Goal: Ask a question

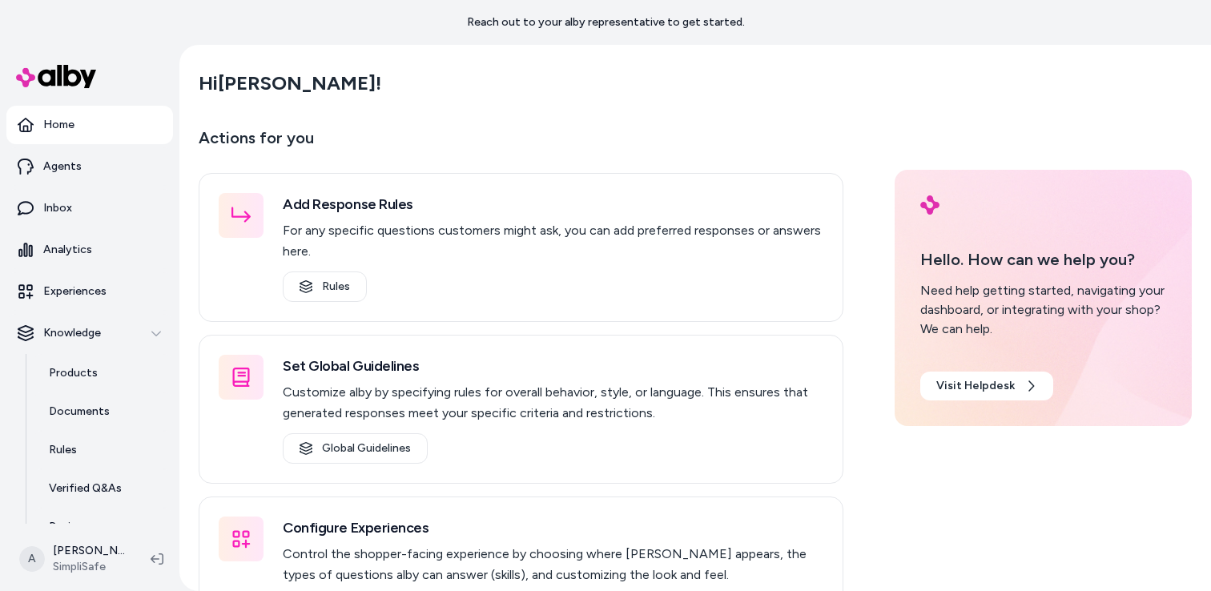
click at [99, 139] on link "Home" at bounding box center [89, 125] width 167 height 38
click at [97, 160] on link "Agents" at bounding box center [89, 166] width 167 height 38
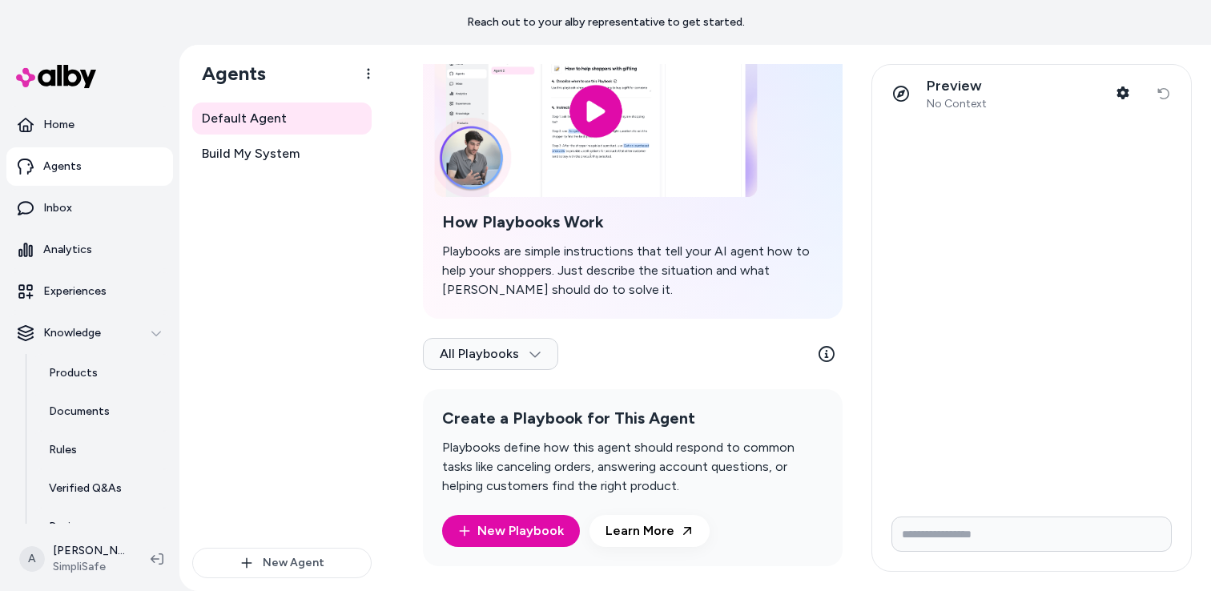
scroll to position [126, 0]
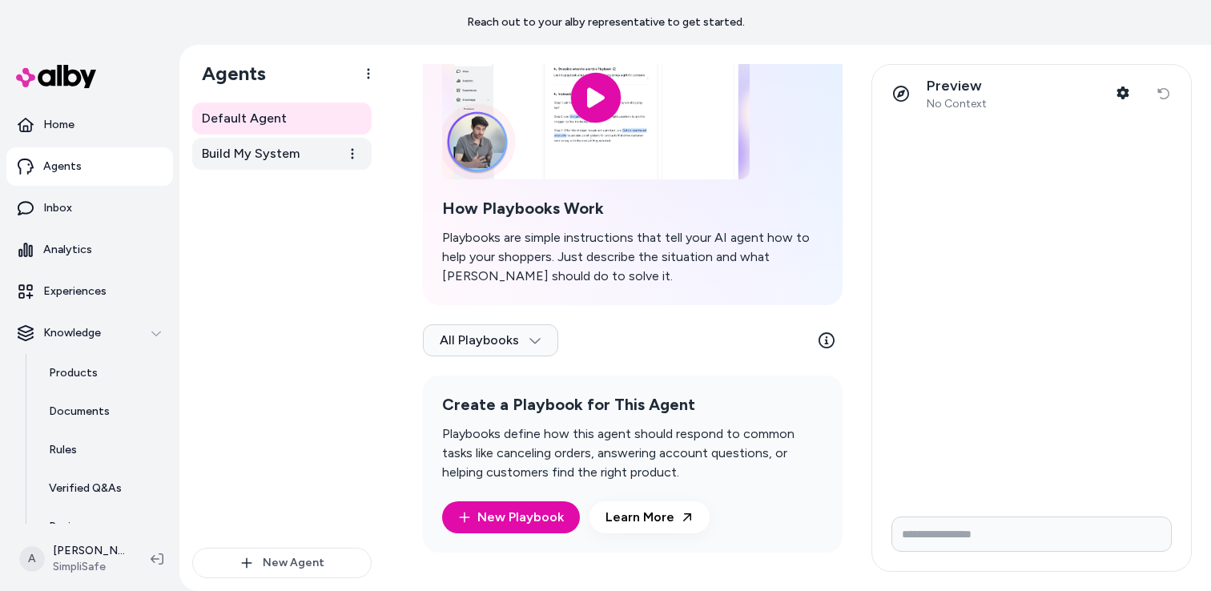
click at [287, 151] on span "Build My System" at bounding box center [251, 153] width 98 height 19
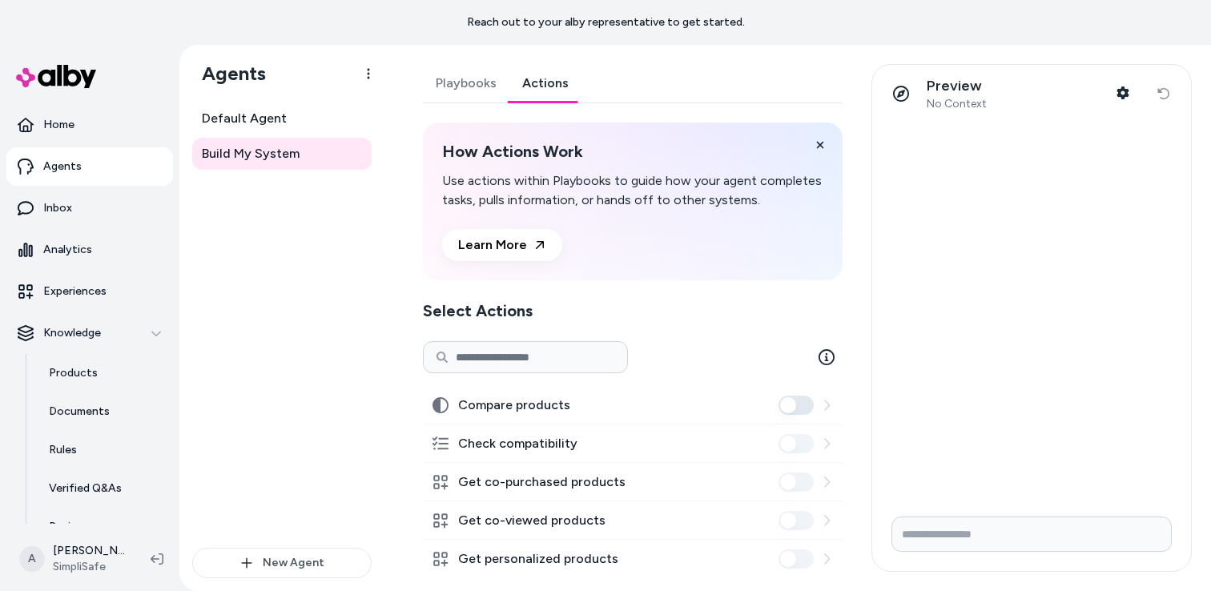
click at [546, 77] on link "Actions" at bounding box center [545, 83] width 72 height 38
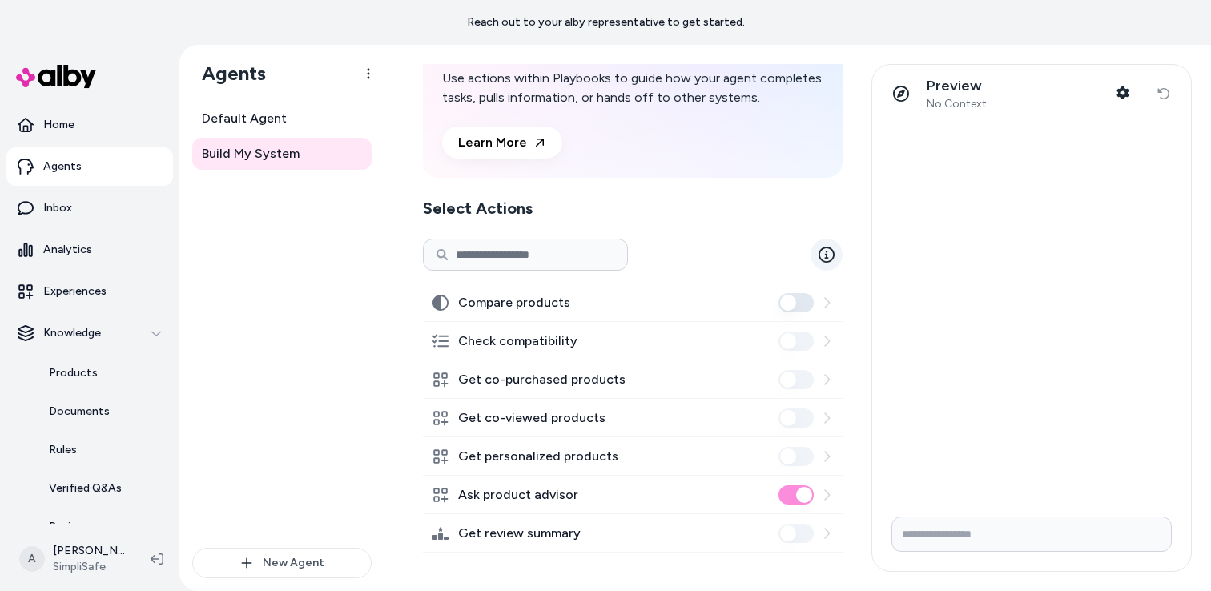
click at [822, 263] on link at bounding box center [826, 255] width 32 height 32
click at [532, 301] on label "Compare products" at bounding box center [514, 302] width 112 height 19
click at [778, 301] on button "Compare products" at bounding box center [795, 302] width 35 height 19
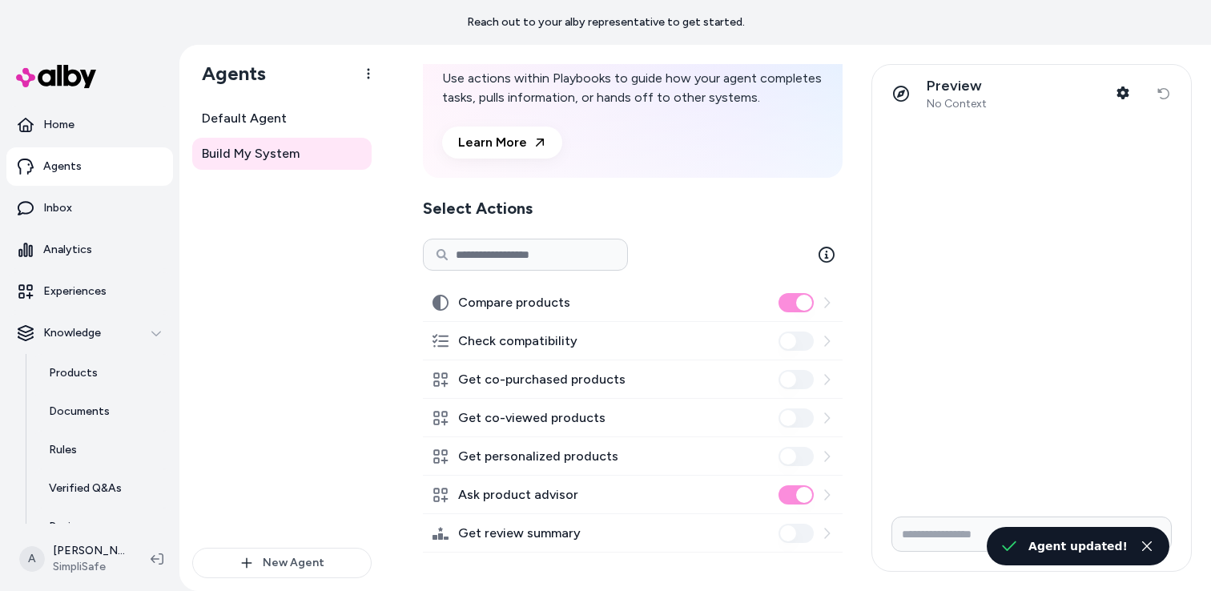
click at [825, 303] on icon at bounding box center [826, 302] width 13 height 13
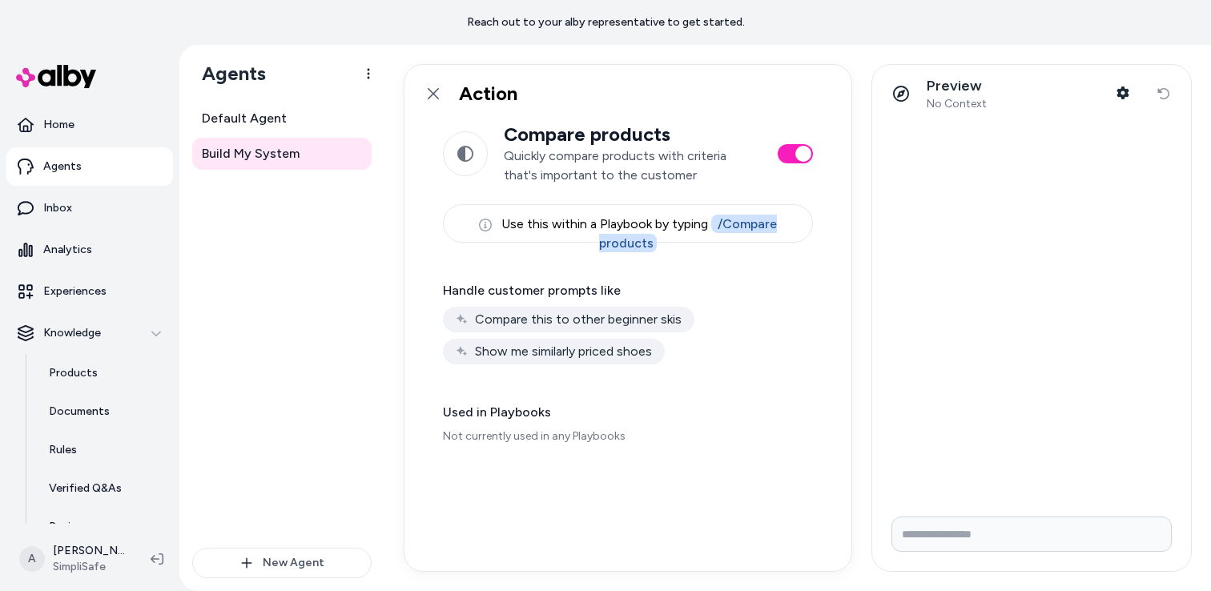
click at [791, 154] on button "button" at bounding box center [794, 153] width 35 height 19
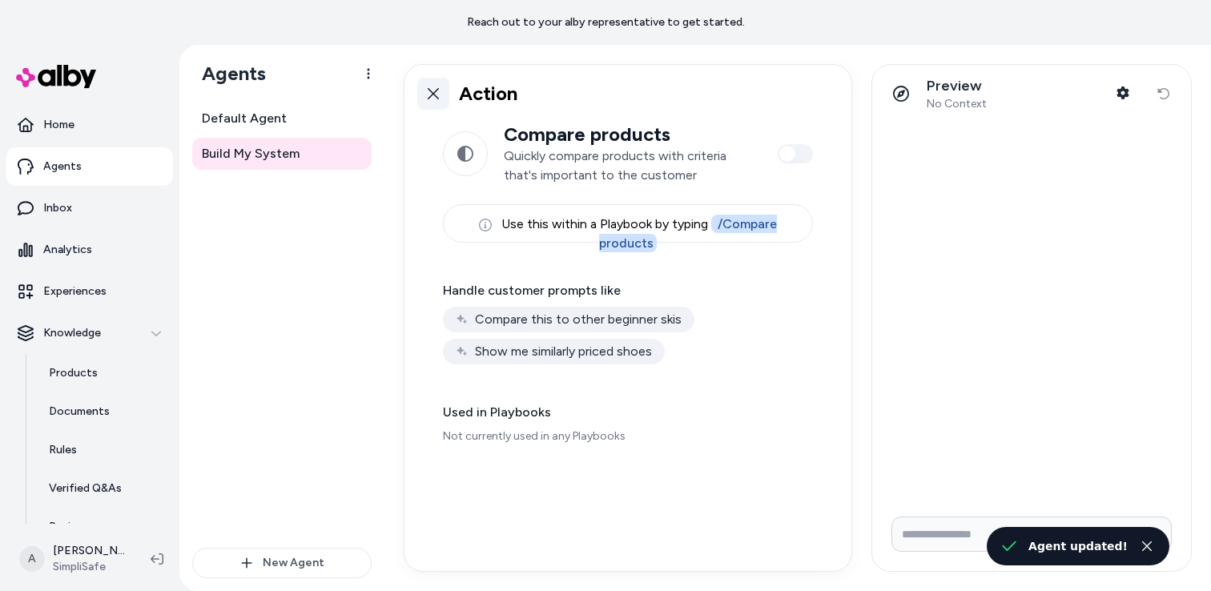
click at [435, 94] on icon at bounding box center [433, 93] width 11 height 11
click at [429, 94] on icon at bounding box center [433, 93] width 13 height 13
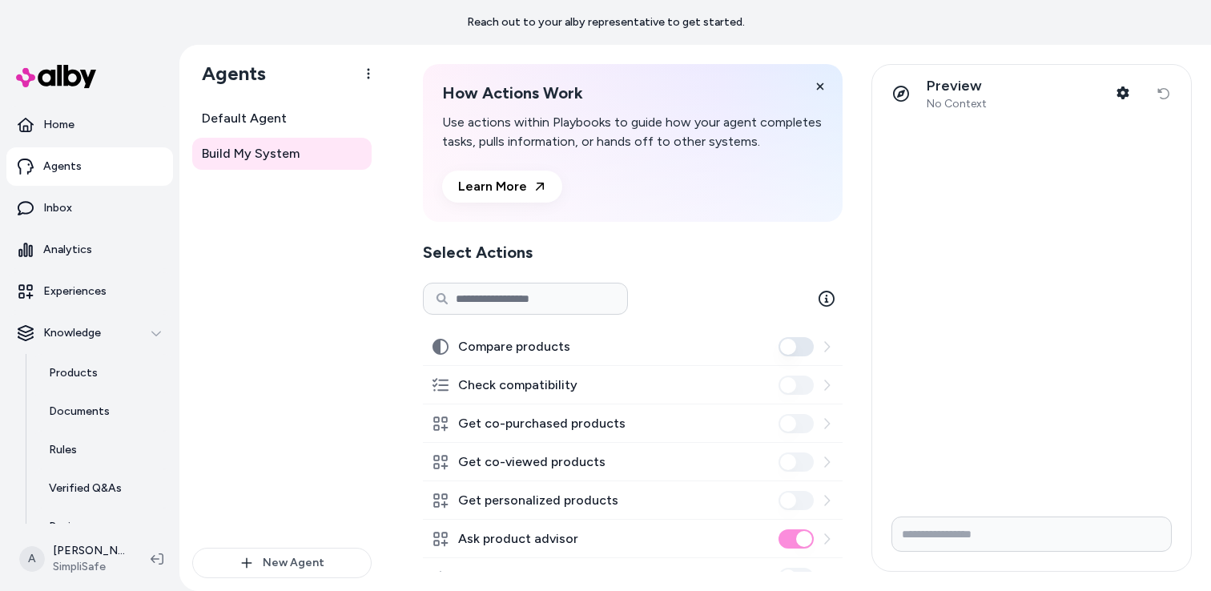
scroll to position [102, 0]
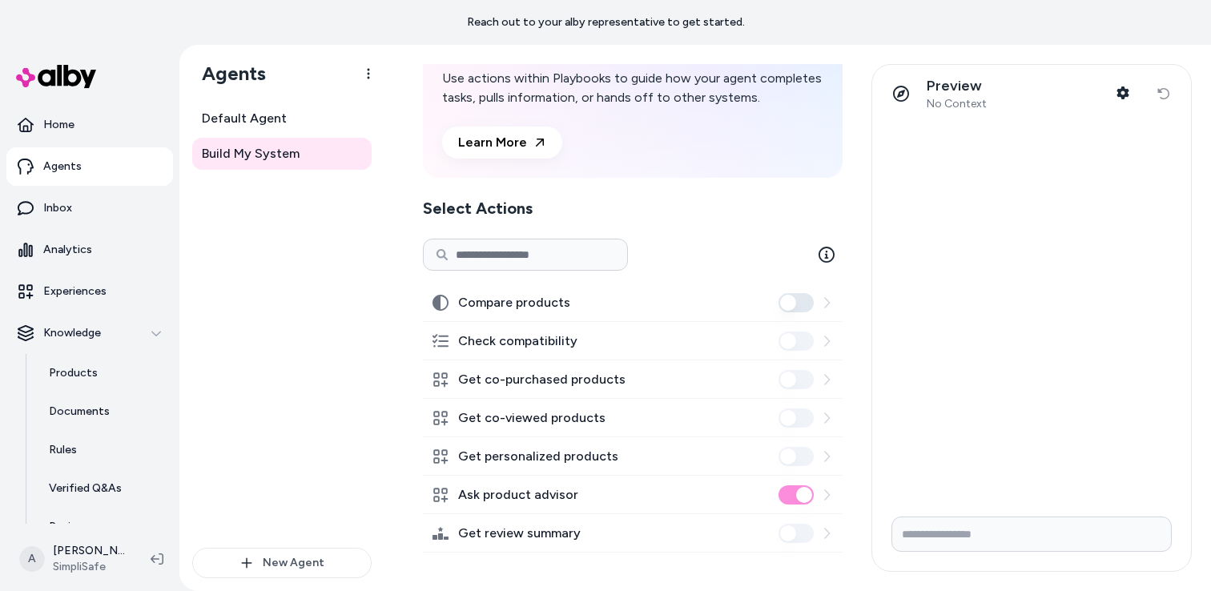
click at [825, 378] on icon at bounding box center [826, 379] width 13 height 13
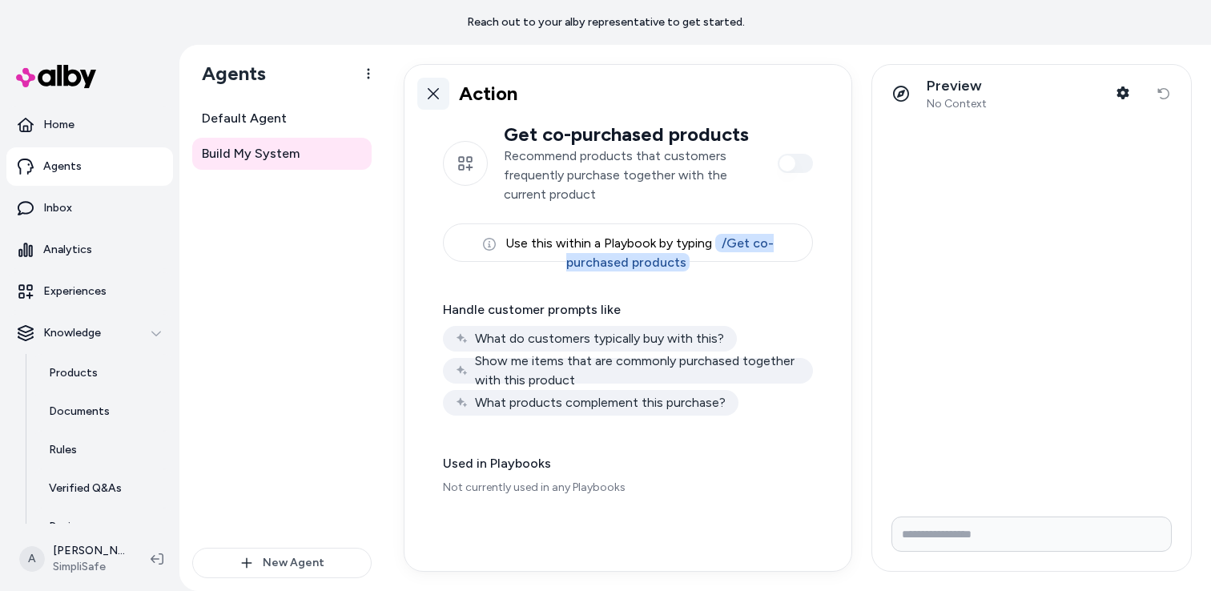
click at [432, 93] on icon at bounding box center [433, 93] width 11 height 11
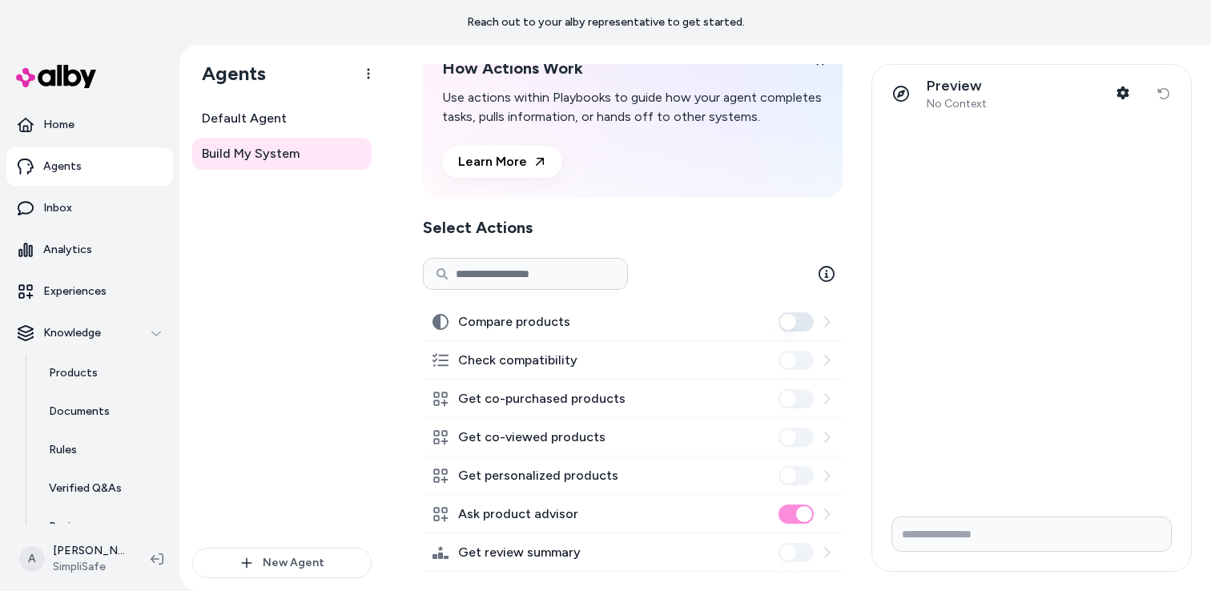
scroll to position [102, 0]
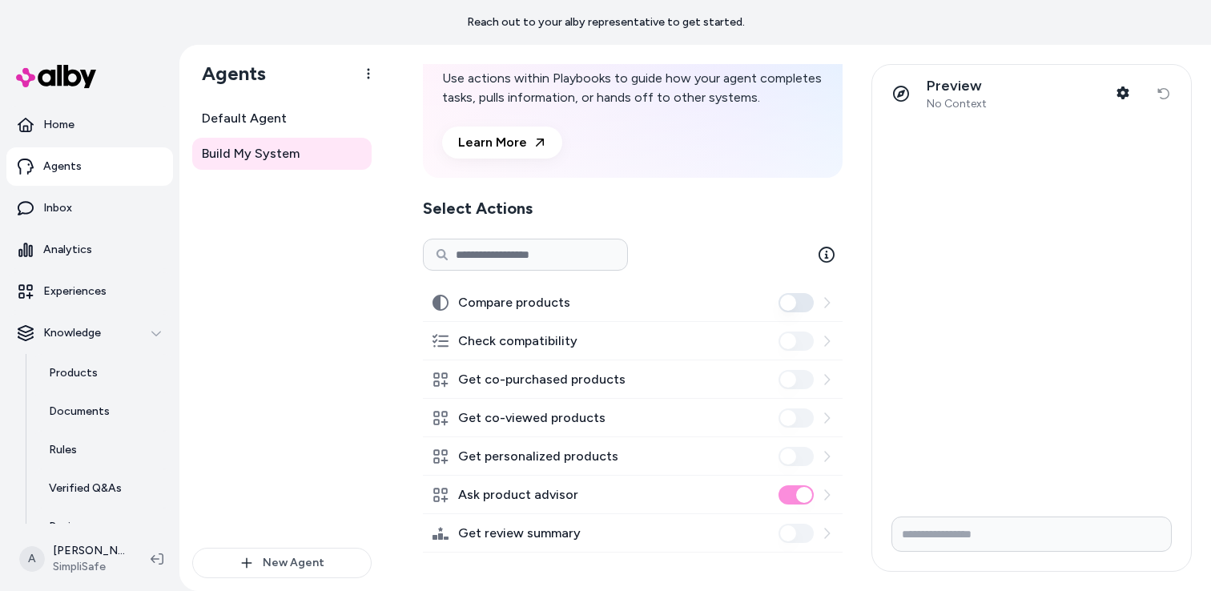
click at [822, 417] on icon at bounding box center [826, 418] width 13 height 13
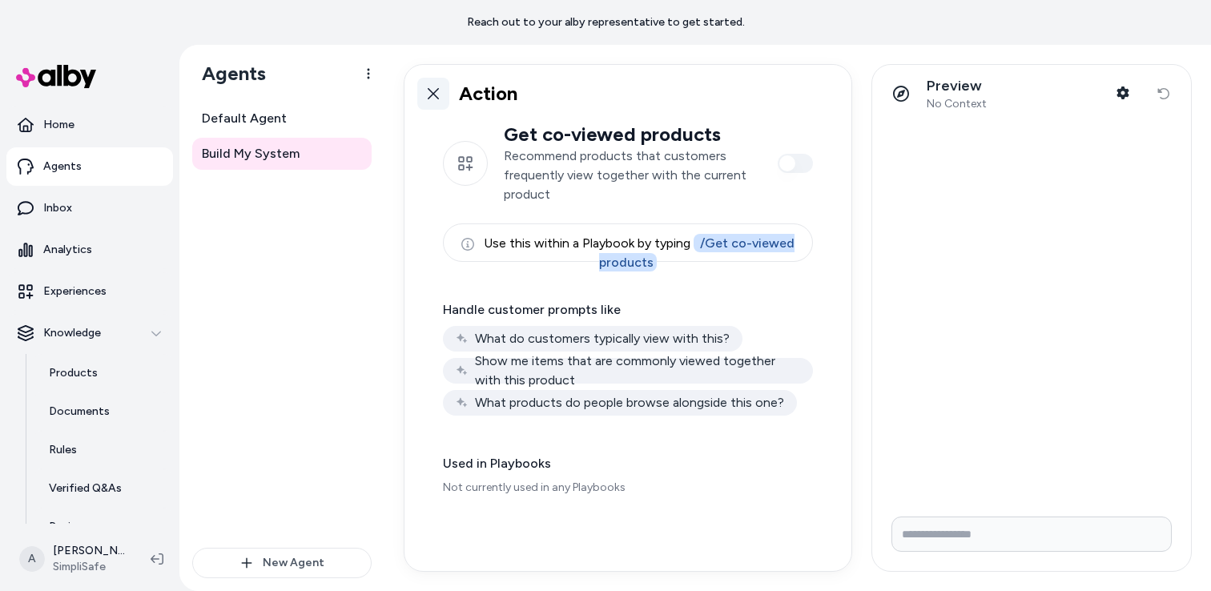
click at [431, 91] on icon at bounding box center [433, 93] width 11 height 11
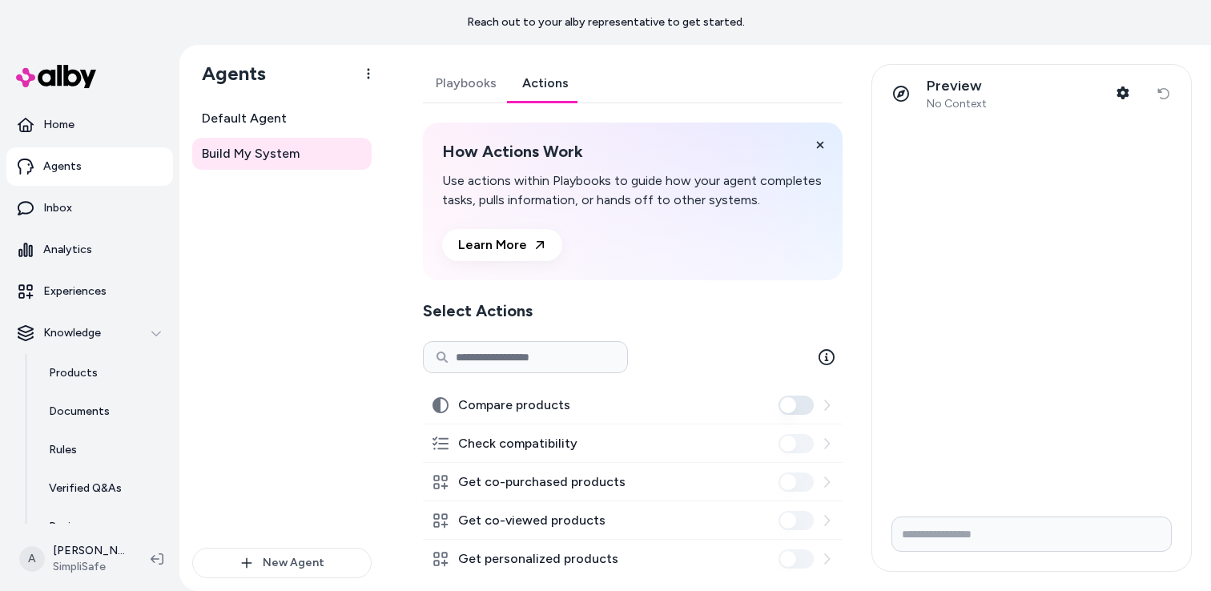
scroll to position [102, 0]
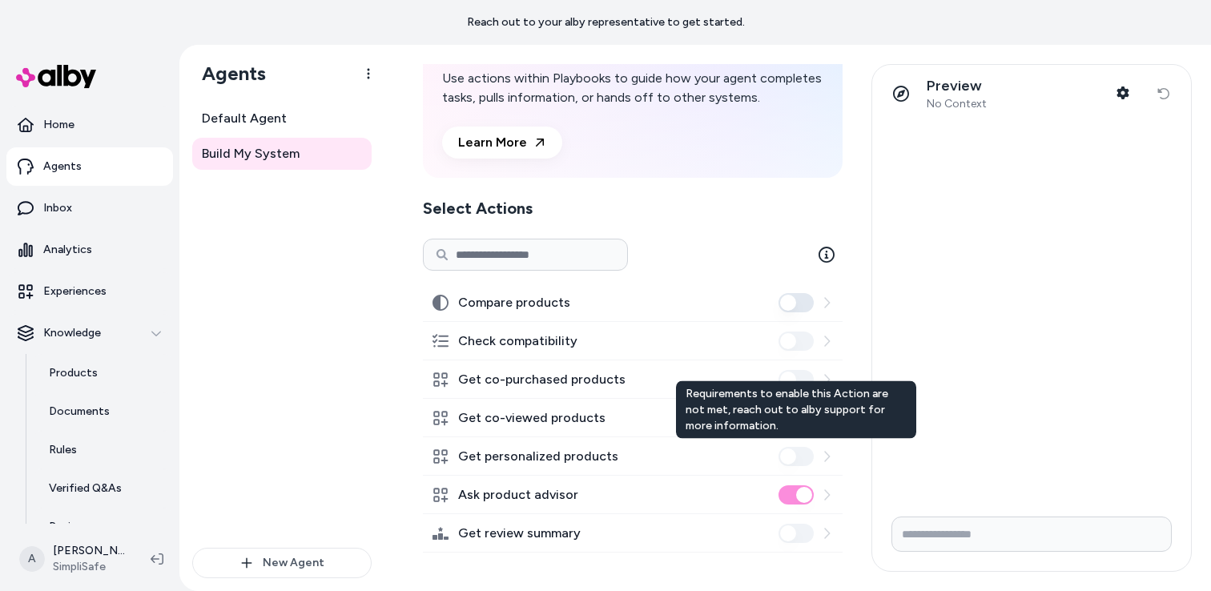
click at [825, 457] on icon at bounding box center [826, 456] width 13 height 13
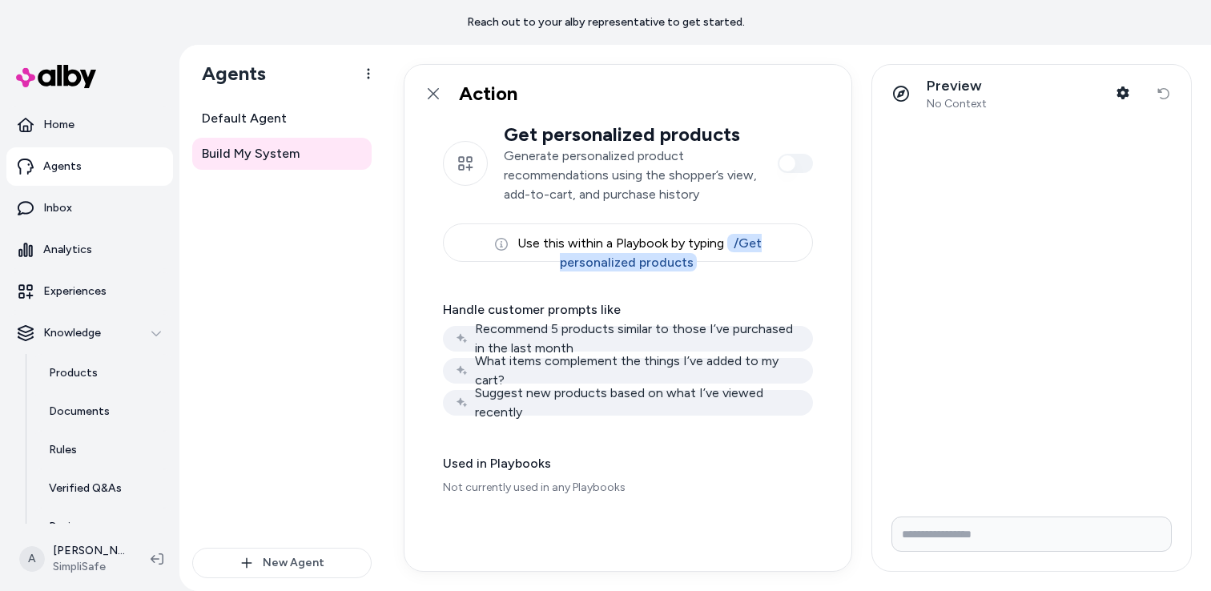
click at [494, 330] on div "Recommend 5 products similar to those I’ve purchased in the last month" at bounding box center [628, 339] width 370 height 26
click at [435, 87] on icon at bounding box center [433, 93] width 13 height 13
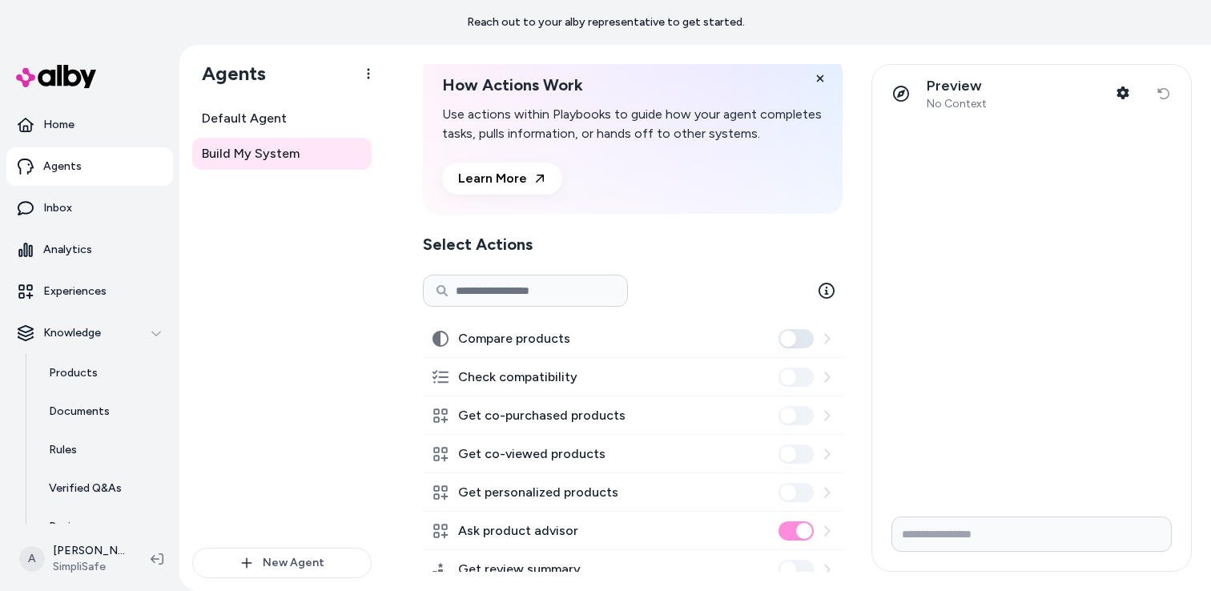
scroll to position [102, 0]
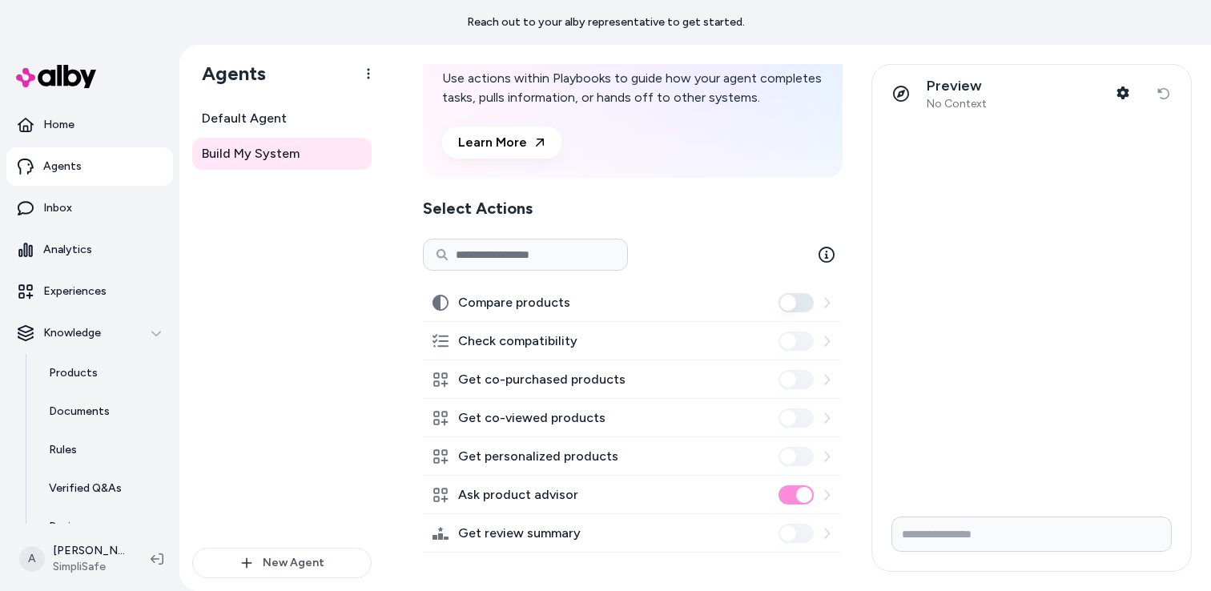
click at [828, 493] on icon at bounding box center [827, 494] width 6 height 10
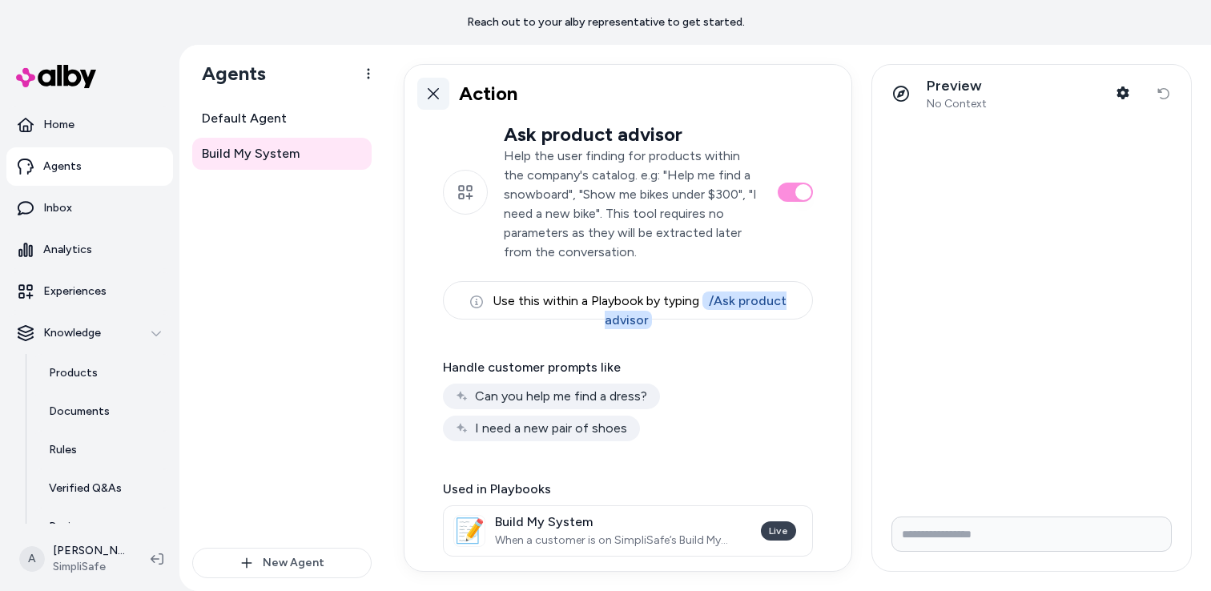
click at [435, 96] on icon at bounding box center [433, 93] width 11 height 11
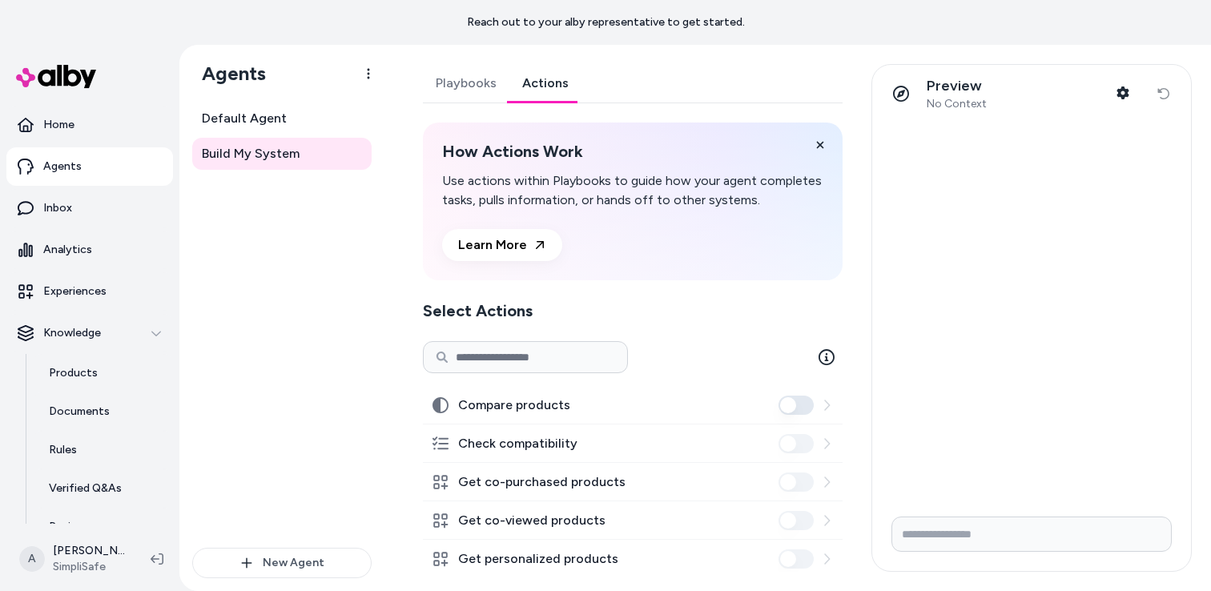
scroll to position [102, 0]
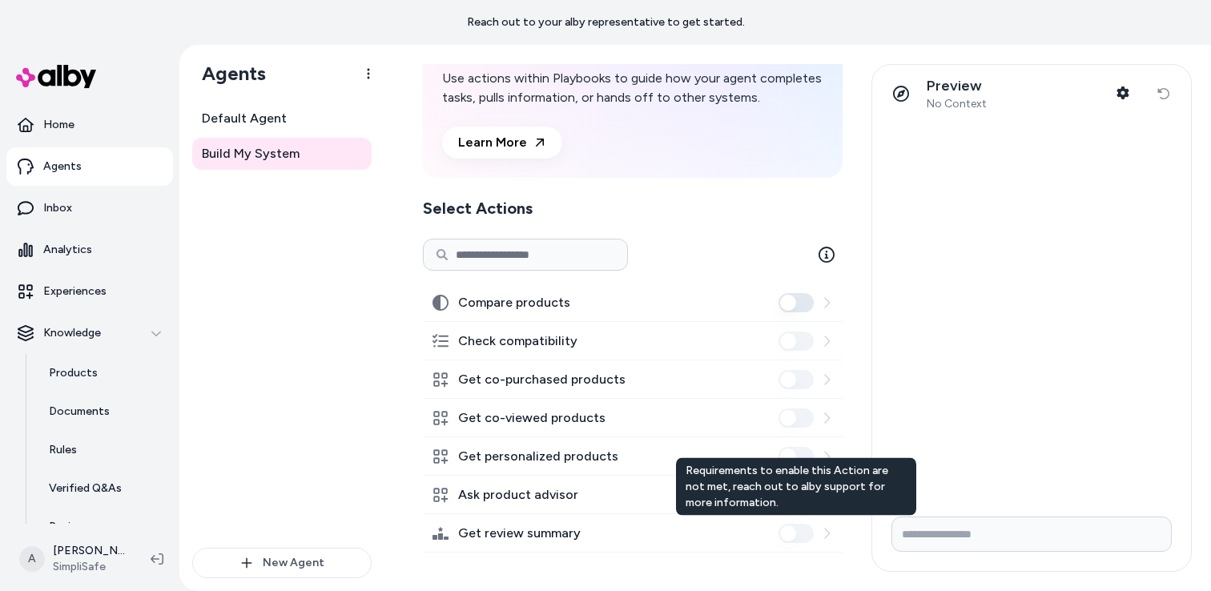
click at [825, 531] on icon at bounding box center [826, 533] width 13 height 13
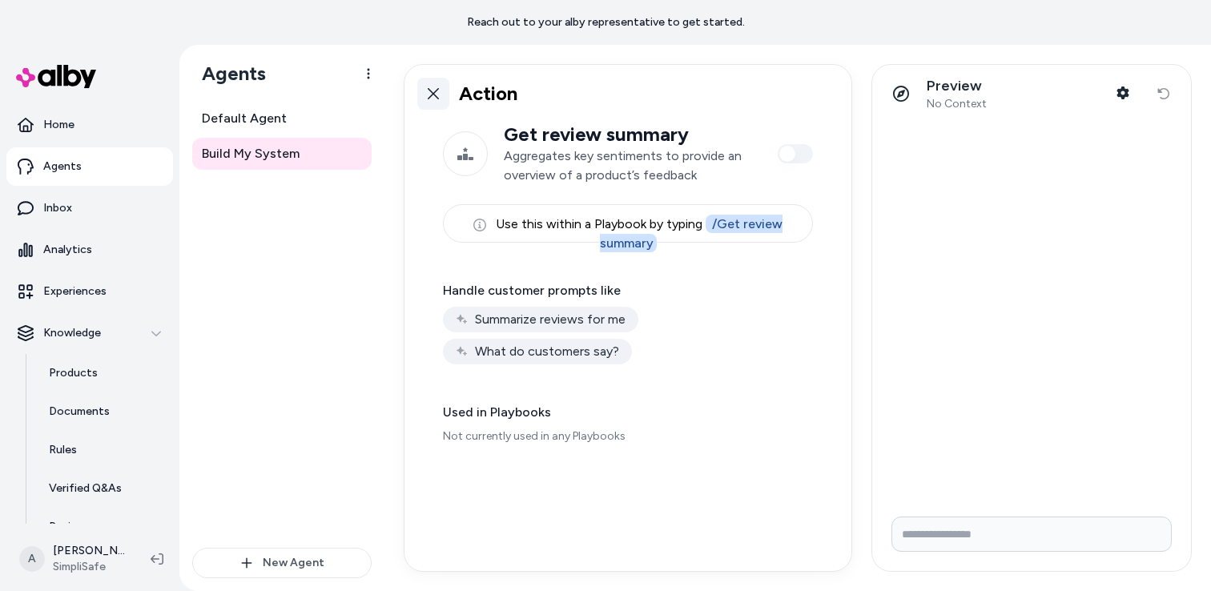
click at [430, 91] on icon at bounding box center [433, 93] width 13 height 13
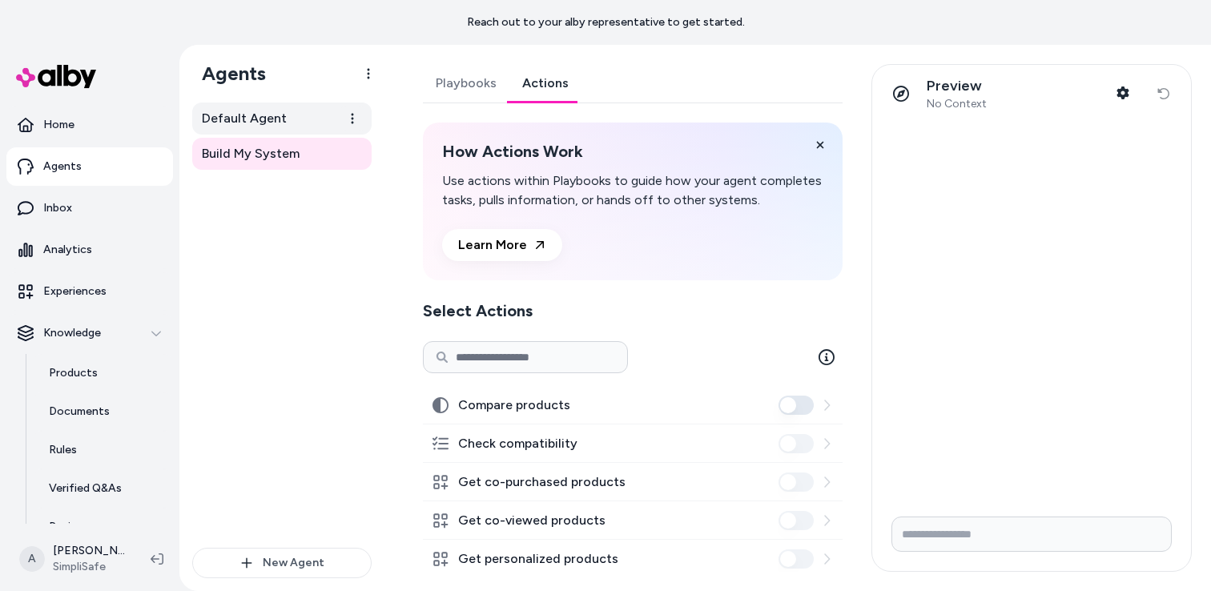
click at [251, 119] on span "Default Agent" at bounding box center [244, 118] width 85 height 19
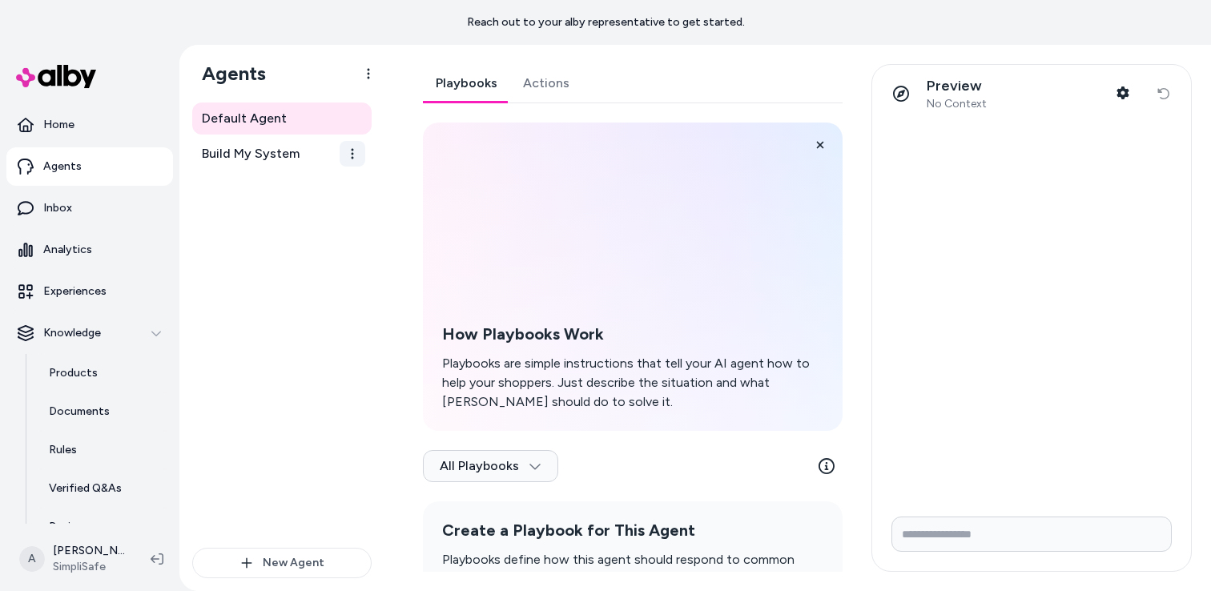
click at [341, 153] on html "Reach out to your alby representative to get started. Home Agents Inbox Analyti…" at bounding box center [605, 295] width 1211 height 591
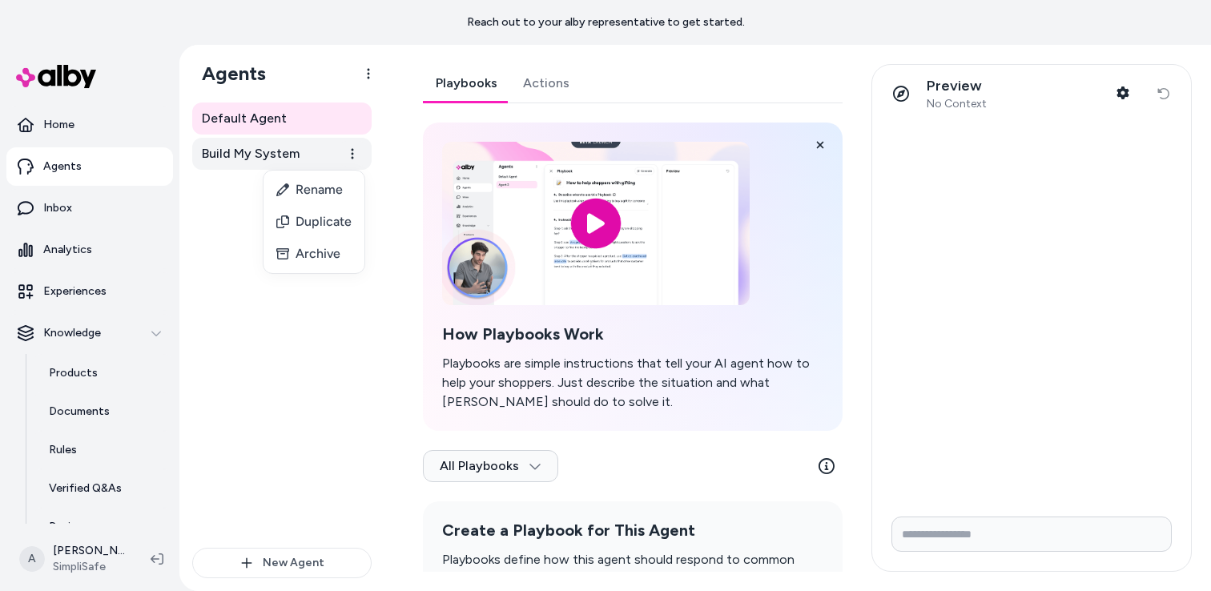
click at [302, 149] on html "Reach out to your alby representative to get started. Home Agents Inbox Analyti…" at bounding box center [605, 295] width 1211 height 591
click at [287, 150] on span "Build My System" at bounding box center [251, 153] width 98 height 19
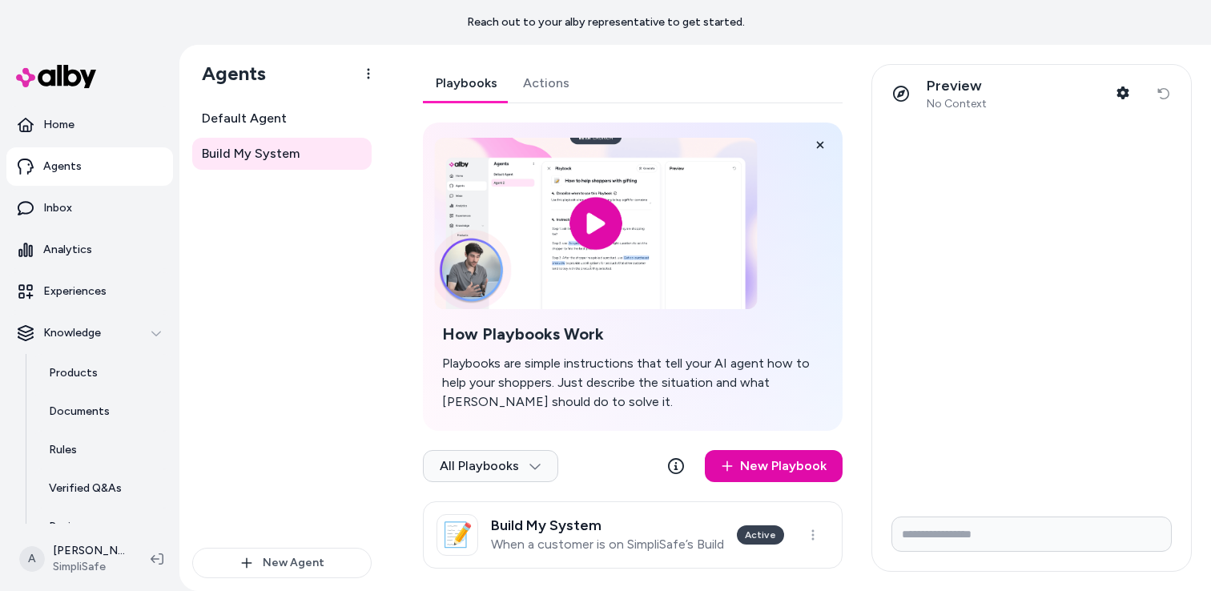
scroll to position [16, 0]
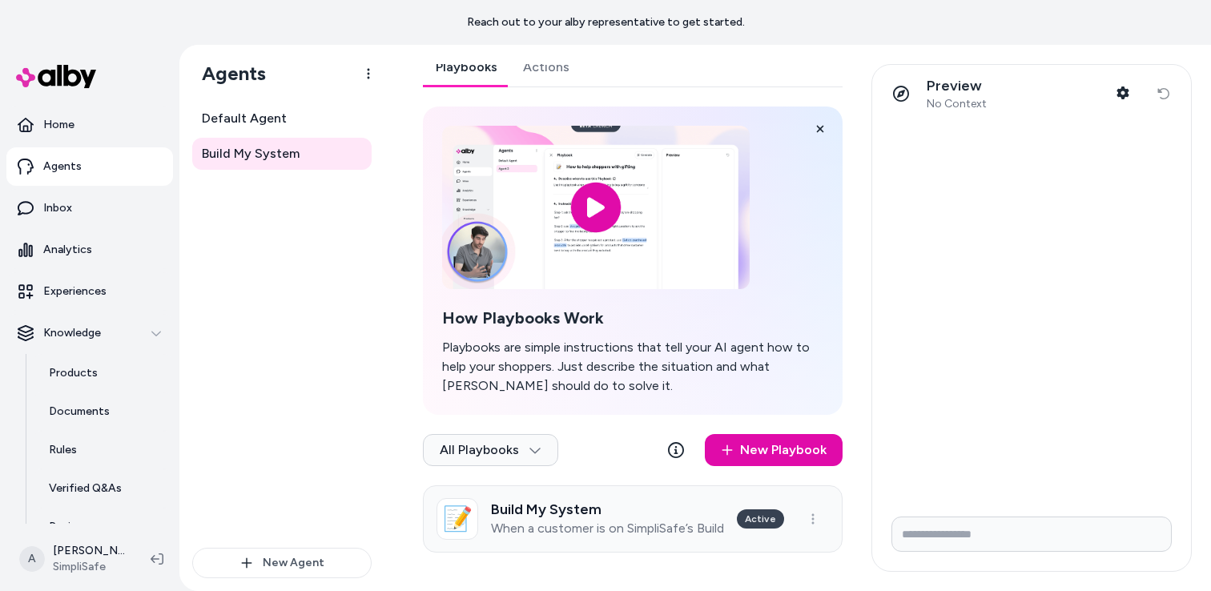
click at [615, 515] on h3 "Build My System" at bounding box center [607, 509] width 233 height 16
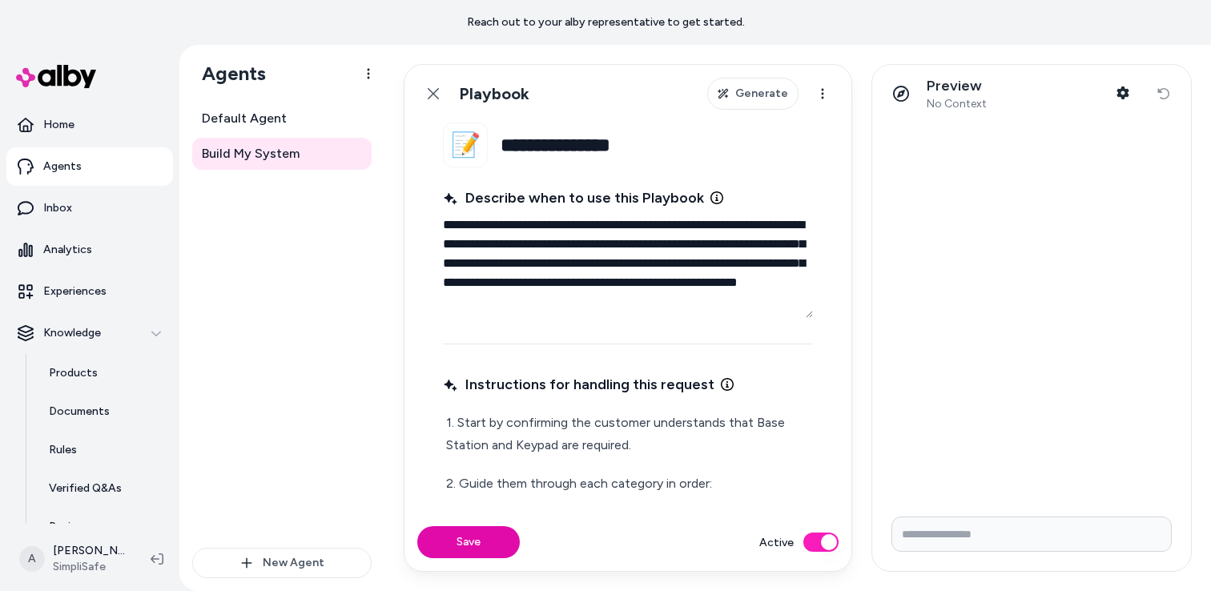
click at [765, 302] on textarea "**********" at bounding box center [628, 263] width 370 height 109
click at [713, 482] on p "2. Guide them through each category in order:" at bounding box center [627, 483] width 363 height 22
click at [433, 95] on icon at bounding box center [433, 93] width 13 height 13
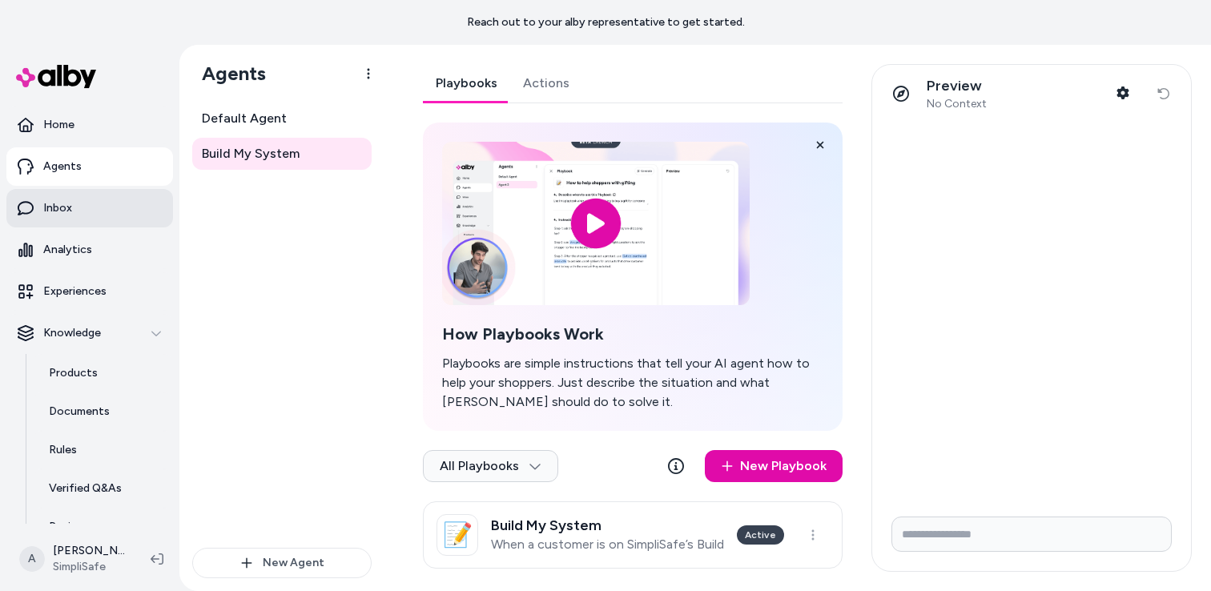
click at [70, 205] on link "Inbox" at bounding box center [89, 208] width 167 height 38
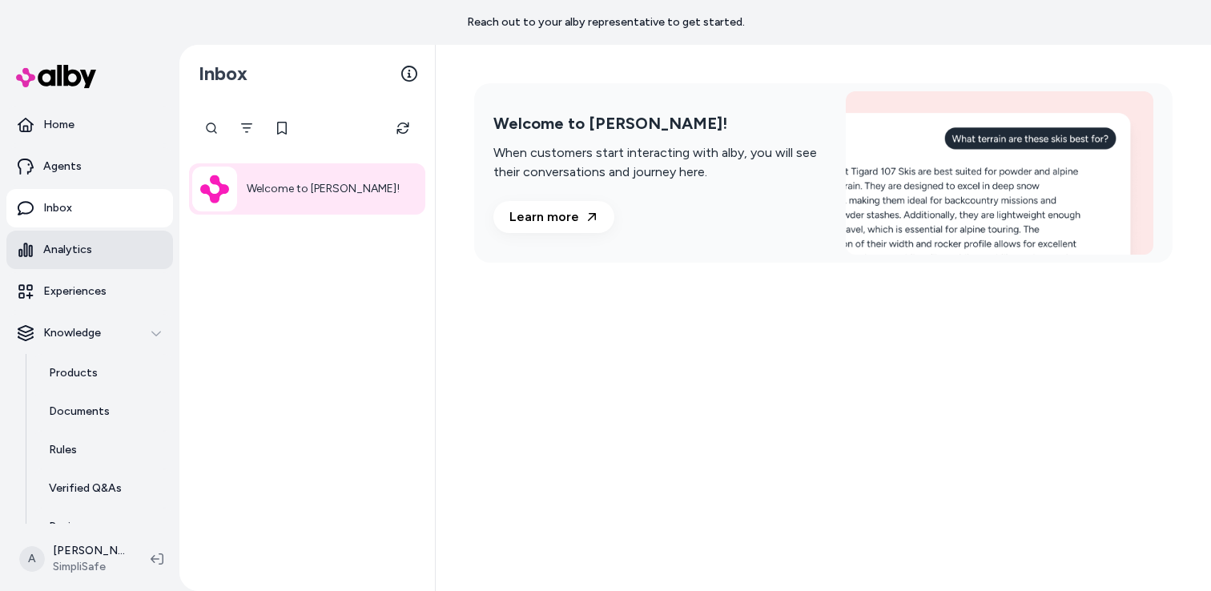
click at [83, 251] on p "Analytics" at bounding box center [67, 250] width 49 height 16
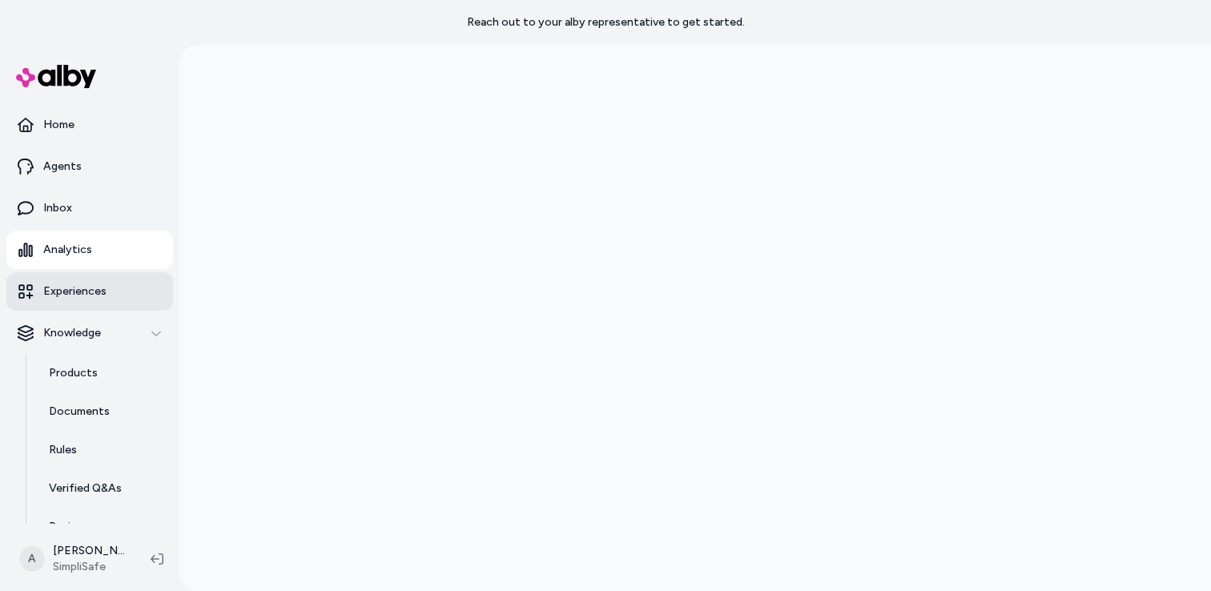
click at [99, 299] on link "Experiences" at bounding box center [89, 291] width 167 height 38
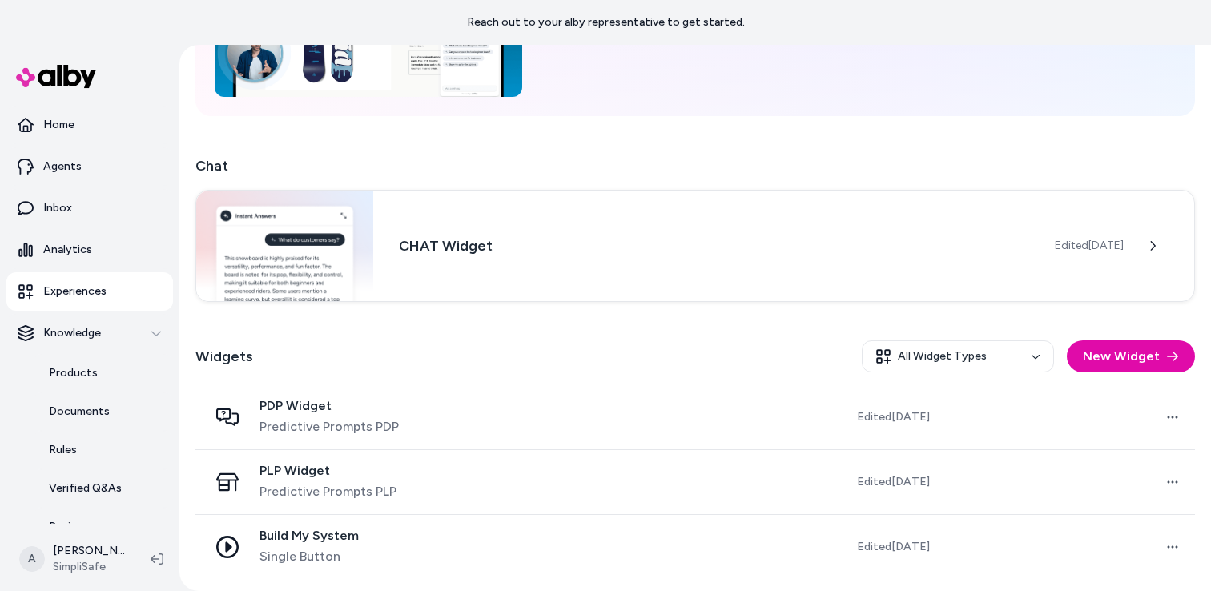
scroll to position [199, 0]
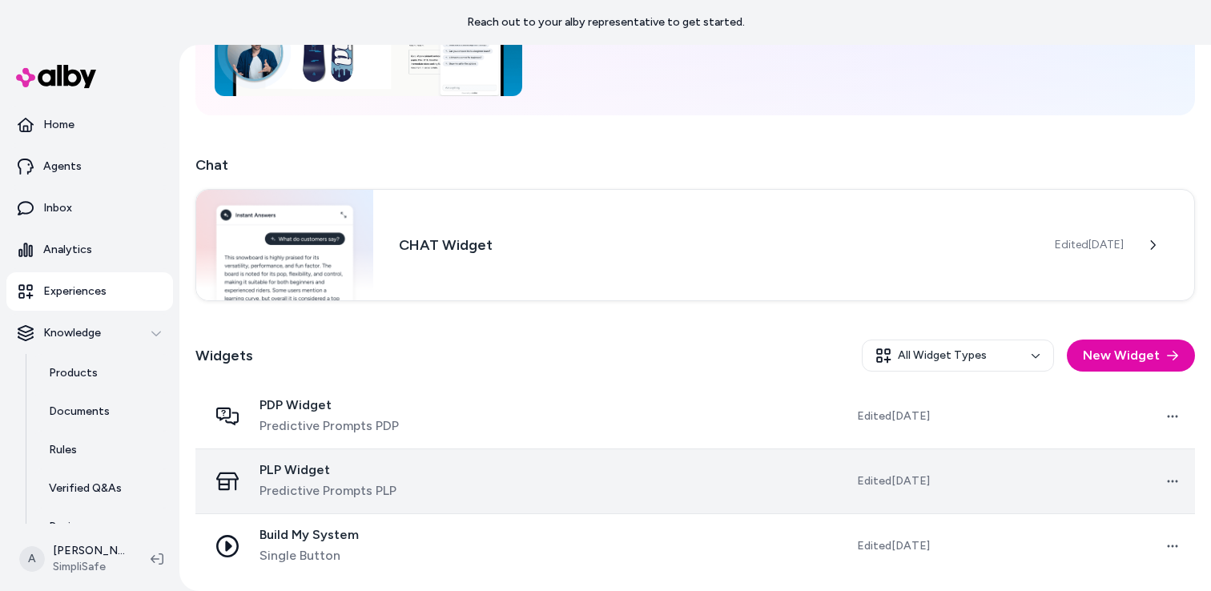
click at [633, 469] on td at bounding box center [609, 480] width 252 height 65
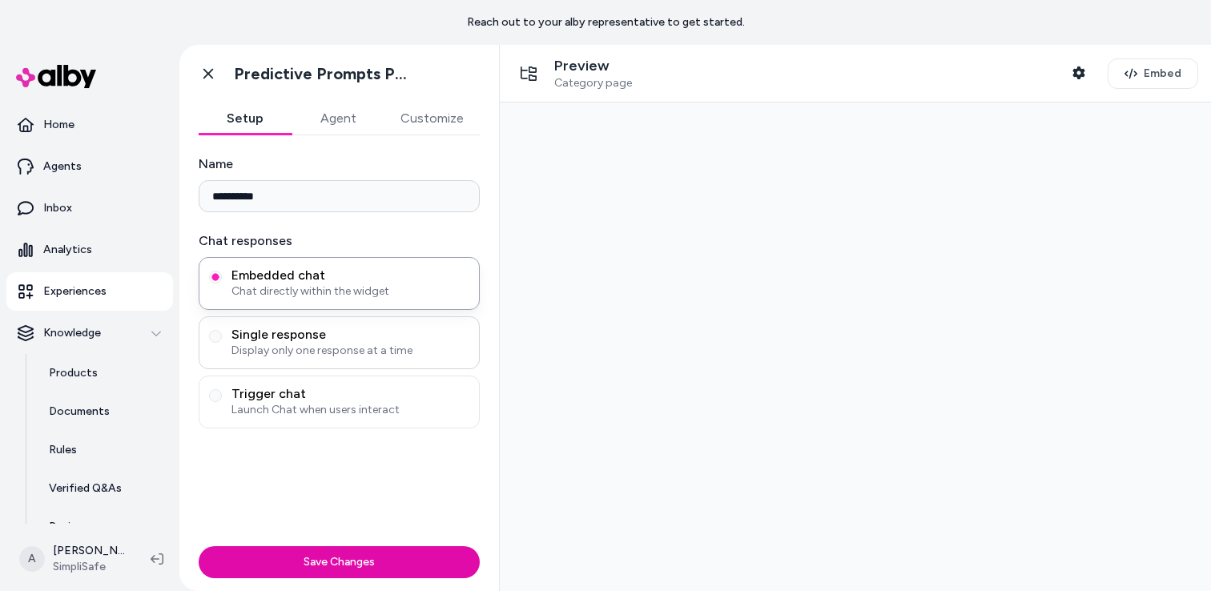
click at [326, 353] on span "Display only one response at a time" at bounding box center [350, 351] width 238 height 16
click at [222, 343] on button "Single response Display only one response at a time" at bounding box center [215, 336] width 13 height 13
click at [339, 420] on div "Trigger chat Launch Chat when users interact" at bounding box center [339, 401] width 281 height 53
click at [328, 404] on span "Launch Chat when users interact" at bounding box center [350, 410] width 238 height 16
click at [222, 402] on button "Trigger chat Launch Chat when users interact" at bounding box center [215, 395] width 13 height 13
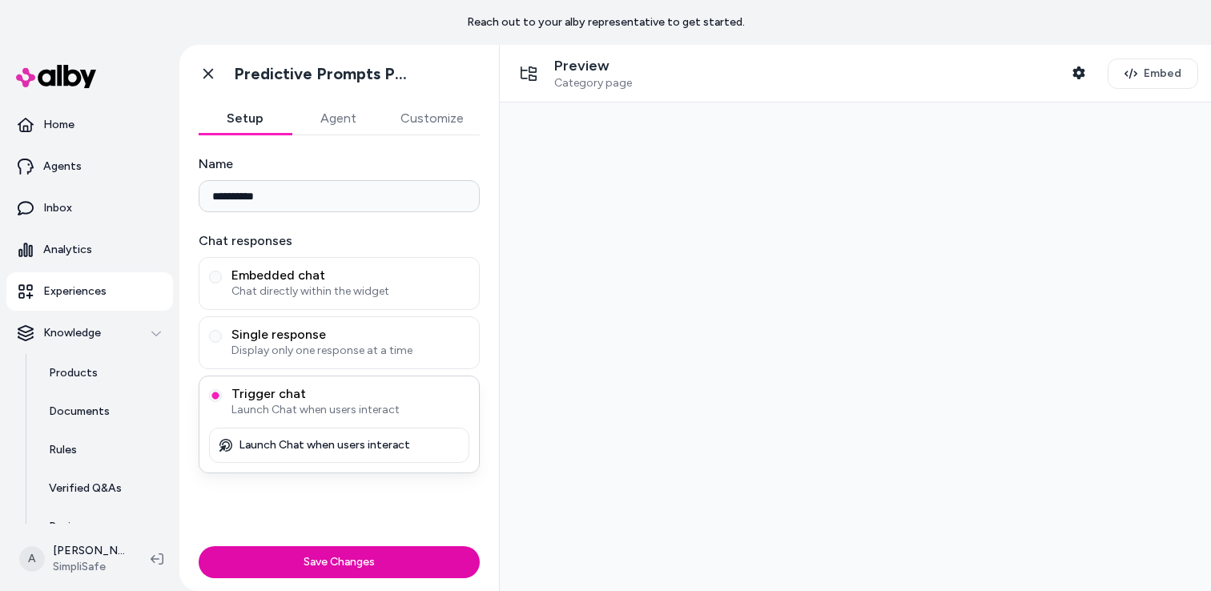
click at [311, 440] on p "Launch Chat when users interact" at bounding box center [324, 445] width 171 height 14
click at [231, 444] on icon at bounding box center [225, 445] width 13 height 13
click at [302, 285] on span "Chat directly within the widget" at bounding box center [350, 291] width 238 height 16
click at [222, 283] on button "Embedded chat Chat directly within the widget" at bounding box center [215, 277] width 13 height 13
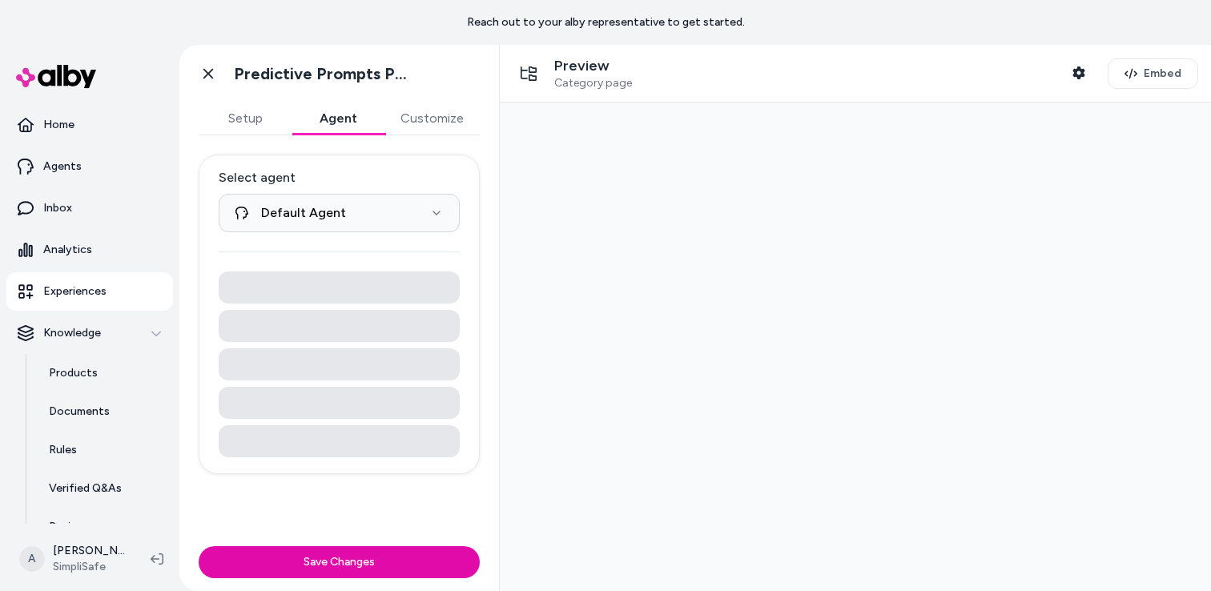
click at [338, 131] on button "Agent" at bounding box center [337, 118] width 93 height 32
click at [423, 127] on button "Customize" at bounding box center [431, 118] width 95 height 32
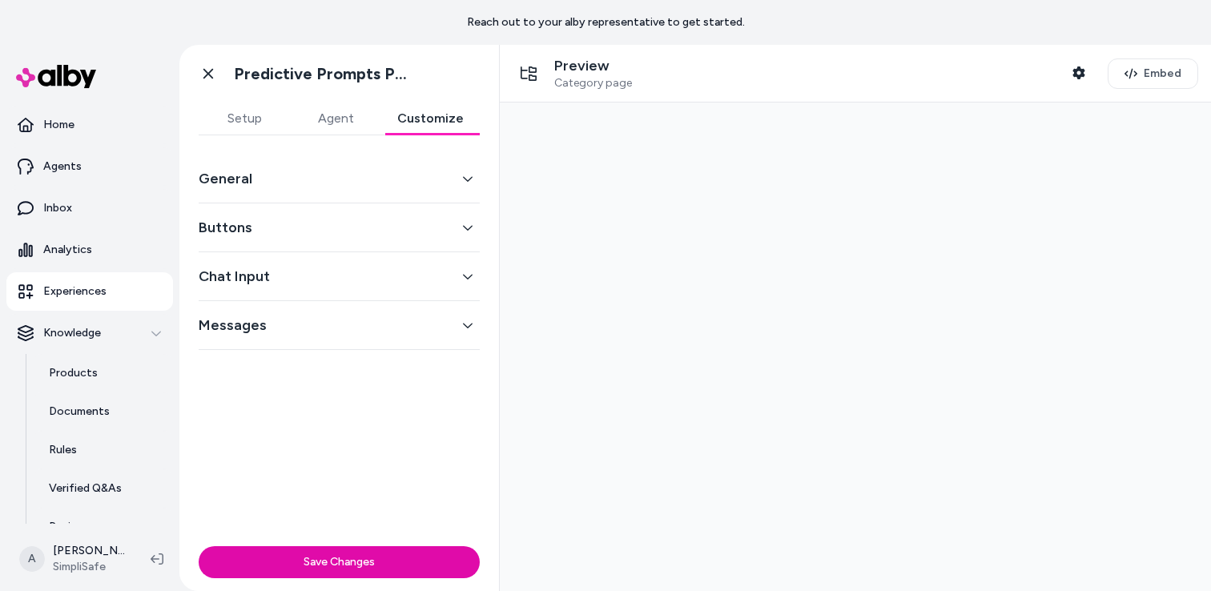
click at [352, 188] on button "General" at bounding box center [339, 178] width 281 height 22
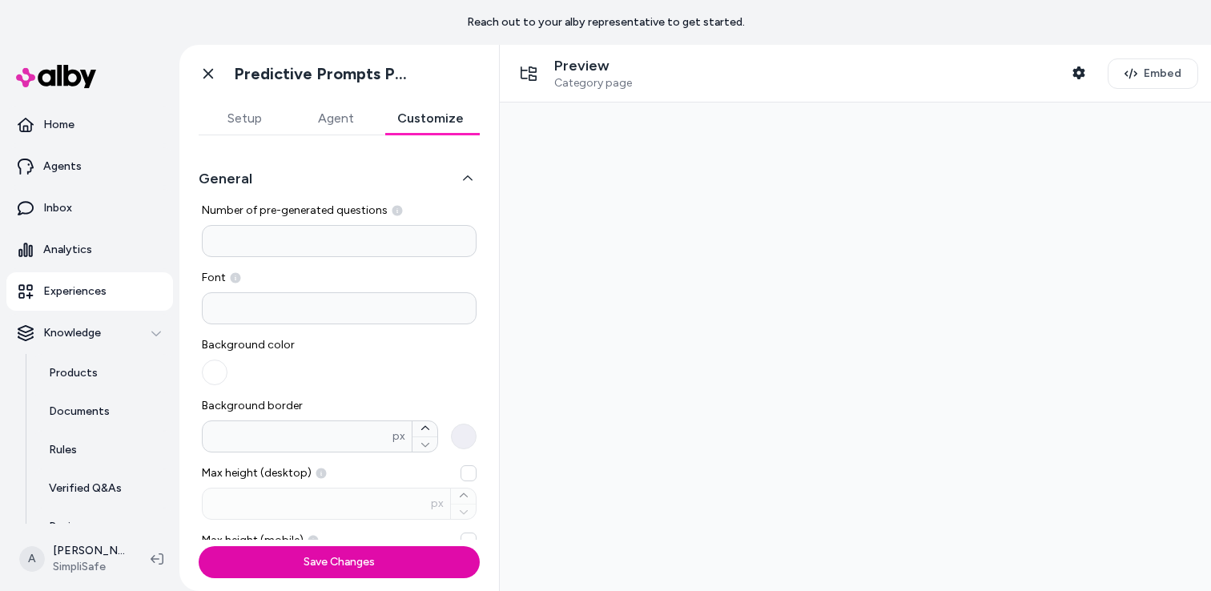
click at [352, 188] on button "General" at bounding box center [339, 178] width 281 height 22
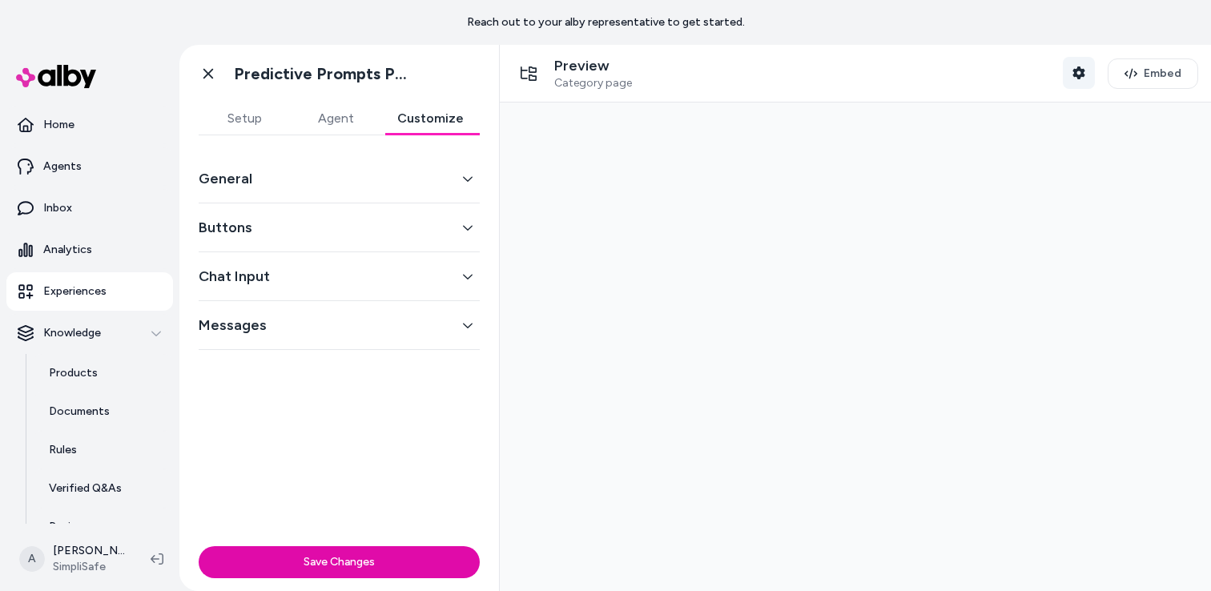
click at [1084, 76] on icon "button" at bounding box center [1078, 72] width 12 height 13
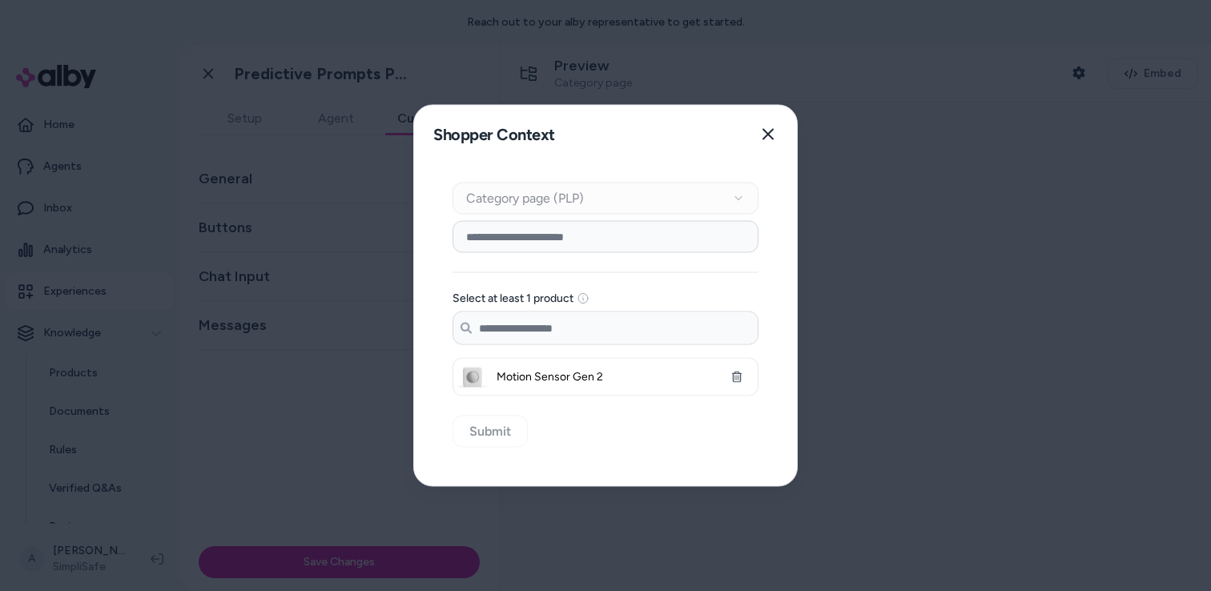
click at [733, 205] on div "Context Type Category page (PLP)" at bounding box center [605, 199] width 306 height 32
click at [741, 201] on div "Context Type Category page (PLP)" at bounding box center [605, 199] width 306 height 32
click at [764, 145] on button "Close" at bounding box center [768, 134] width 32 height 32
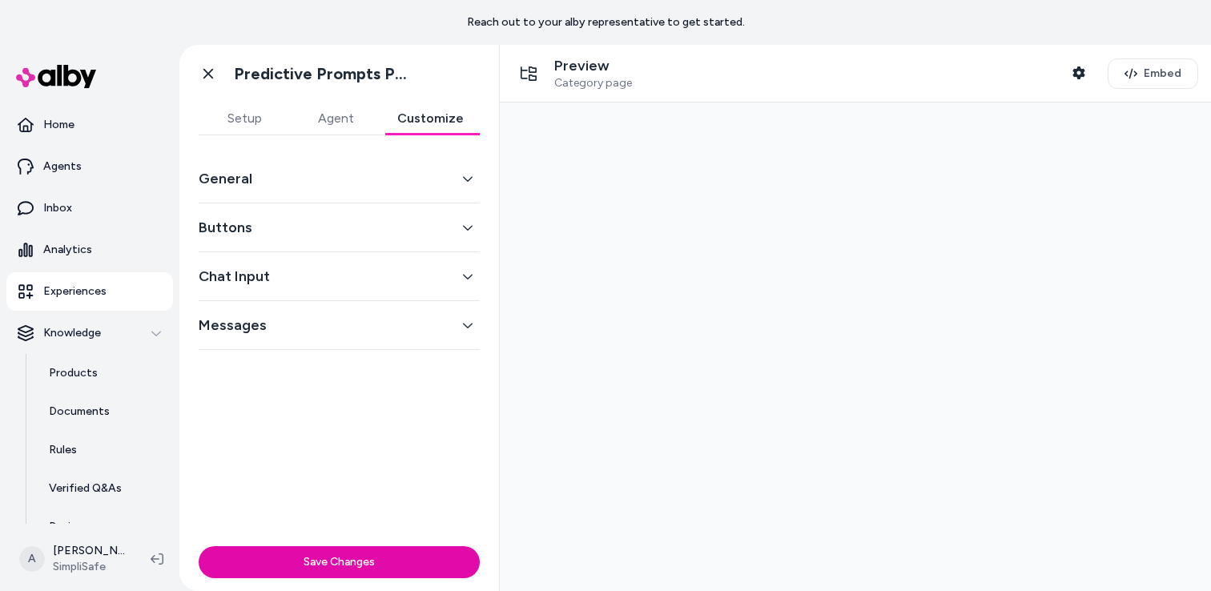
click at [247, 126] on button "Setup" at bounding box center [244, 118] width 91 height 32
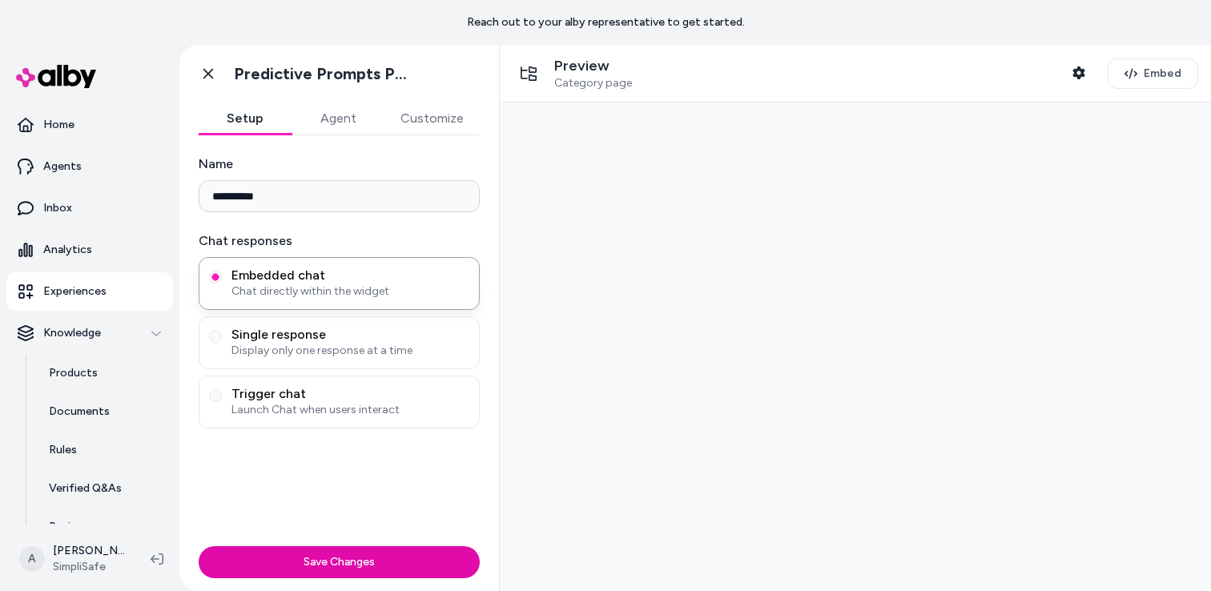
click at [331, 122] on button "Agent" at bounding box center [337, 118] width 93 height 32
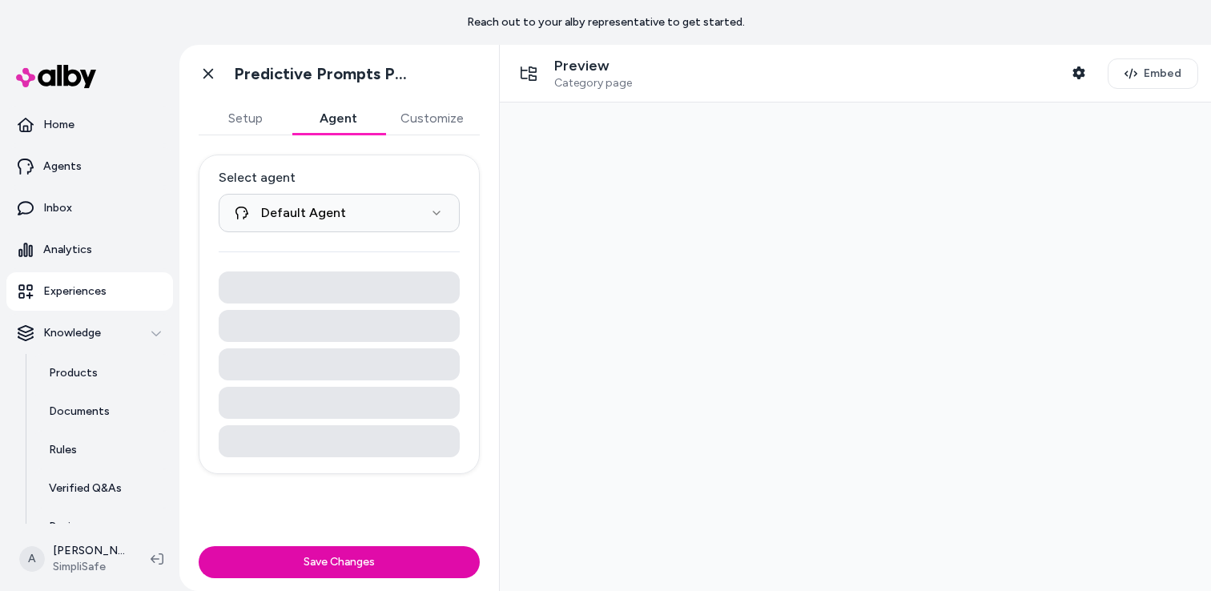
click at [255, 127] on button "Setup" at bounding box center [245, 118] width 93 height 32
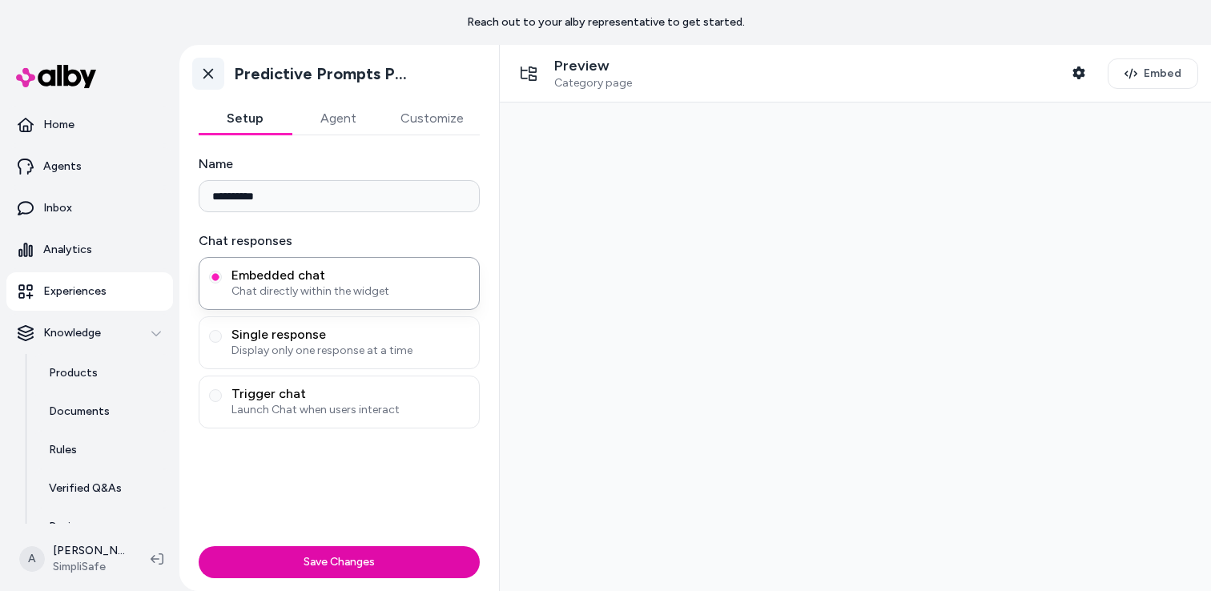
click at [204, 72] on icon at bounding box center [208, 74] width 16 height 16
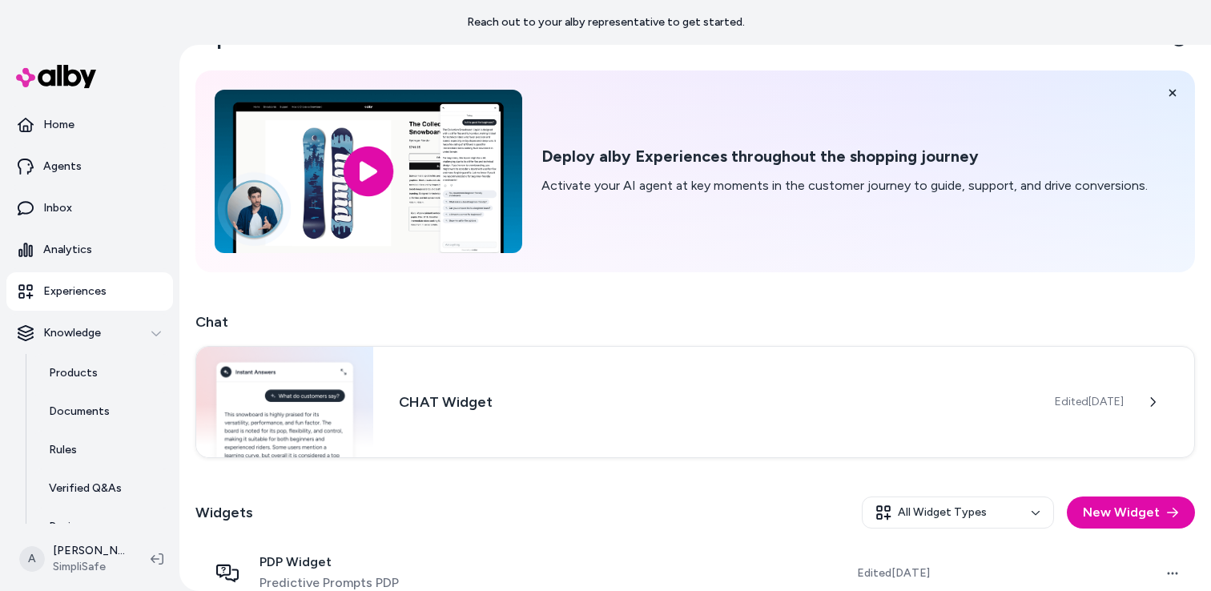
scroll to position [199, 0]
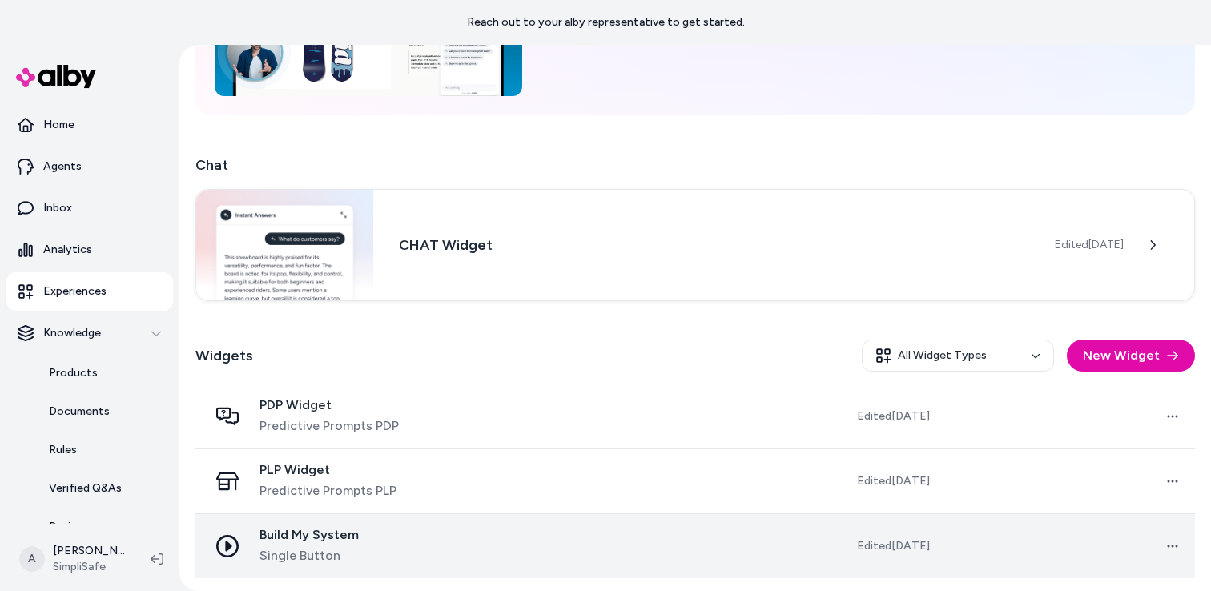
click at [479, 548] on td "Build My System Single Button" at bounding box center [338, 545] width 287 height 65
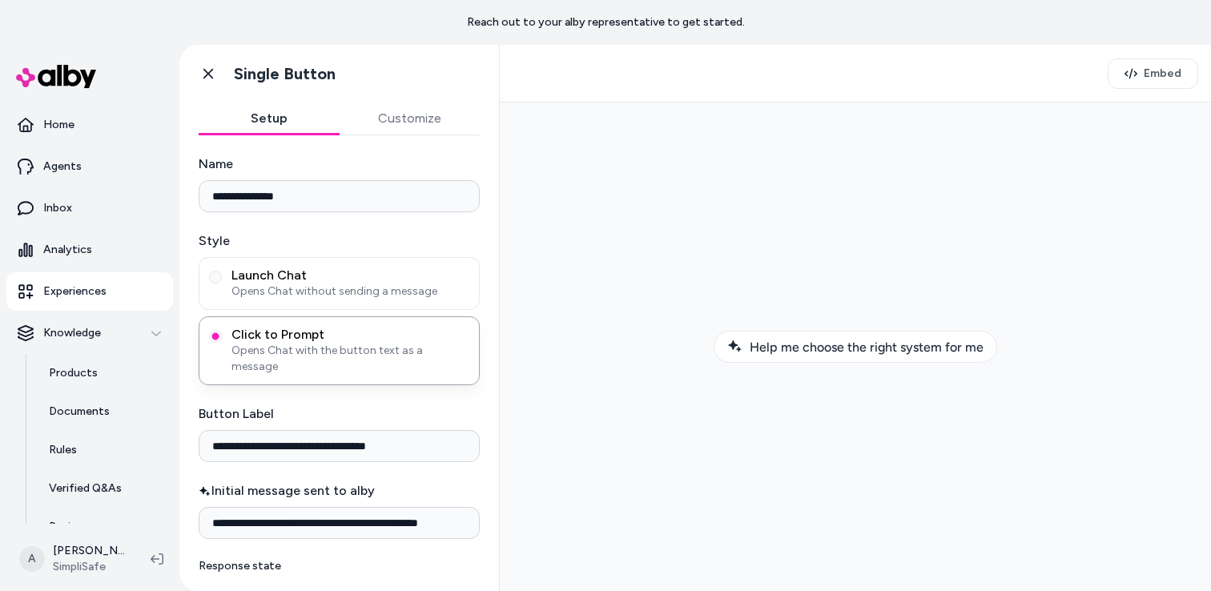
click at [410, 114] on button "Customize" at bounding box center [409, 118] width 141 height 32
click at [257, 119] on button "Setup" at bounding box center [269, 118] width 141 height 32
click at [206, 80] on icon at bounding box center [208, 74] width 16 height 16
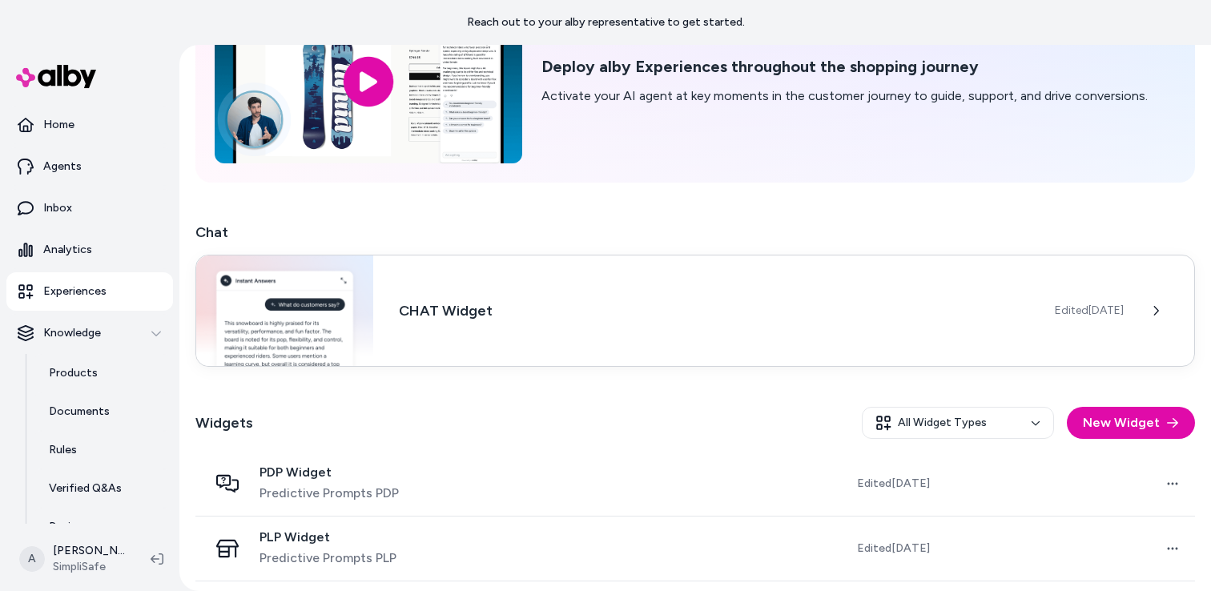
scroll to position [199, 0]
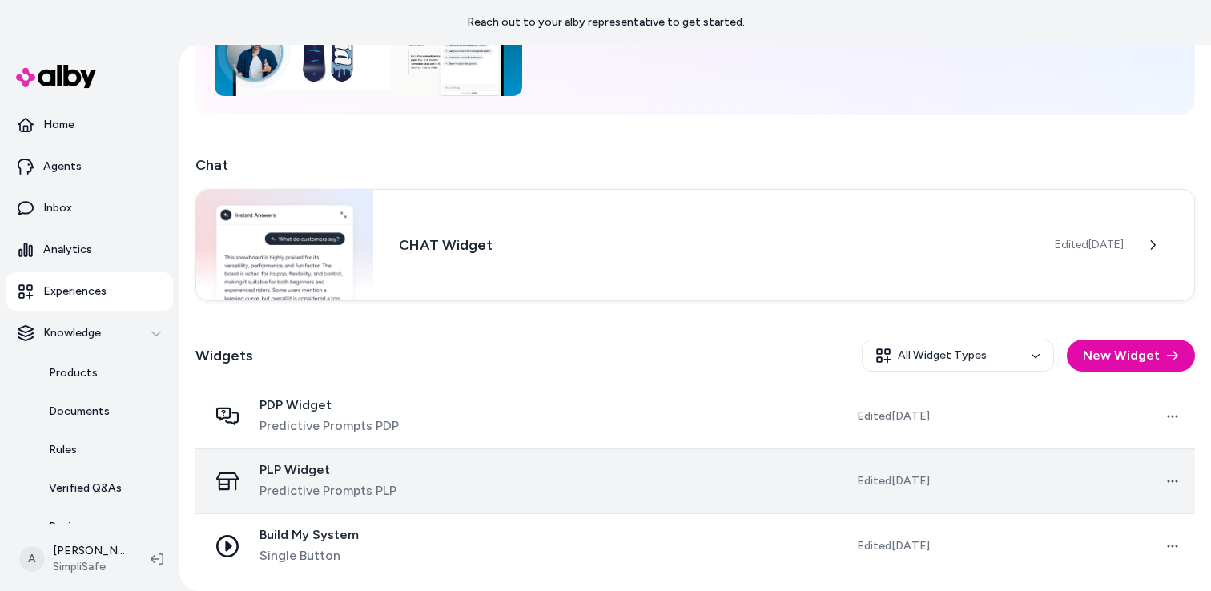
click at [584, 491] on td at bounding box center [609, 480] width 252 height 65
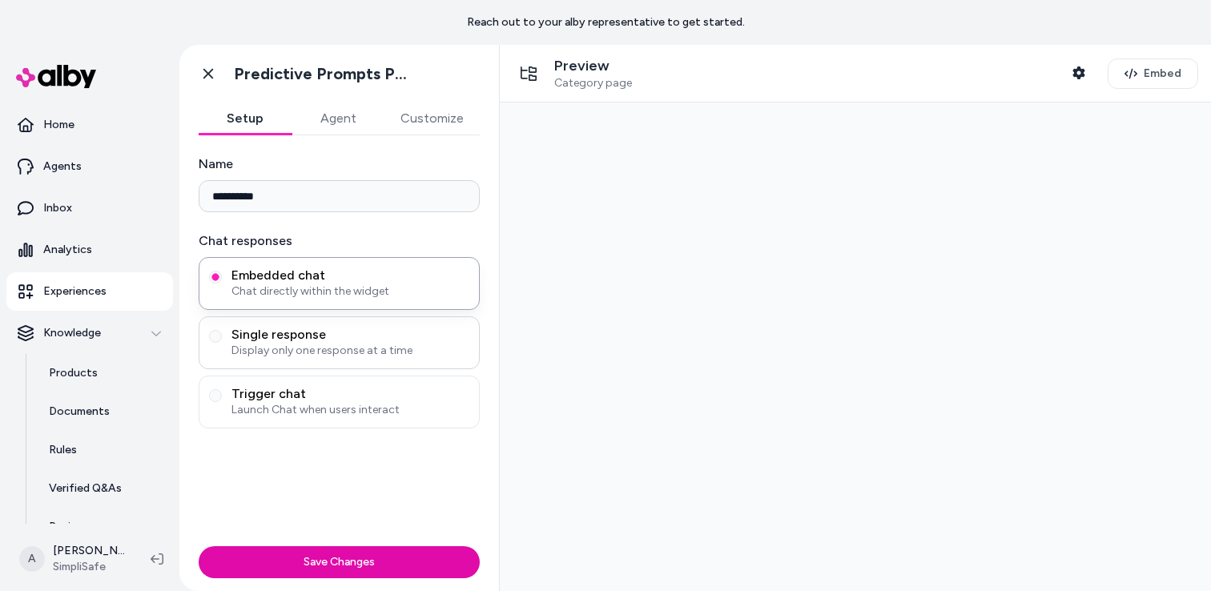
click at [259, 331] on span "Single response" at bounding box center [350, 335] width 238 height 16
click at [222, 331] on button "Single response Display only one response at a time" at bounding box center [215, 336] width 13 height 13
click at [255, 276] on span "Embedded chat" at bounding box center [350, 275] width 238 height 16
click at [222, 276] on button "Embedded chat Chat directly within the widget" at bounding box center [215, 277] width 13 height 13
click at [273, 275] on span "Embedded chat" at bounding box center [350, 275] width 238 height 16
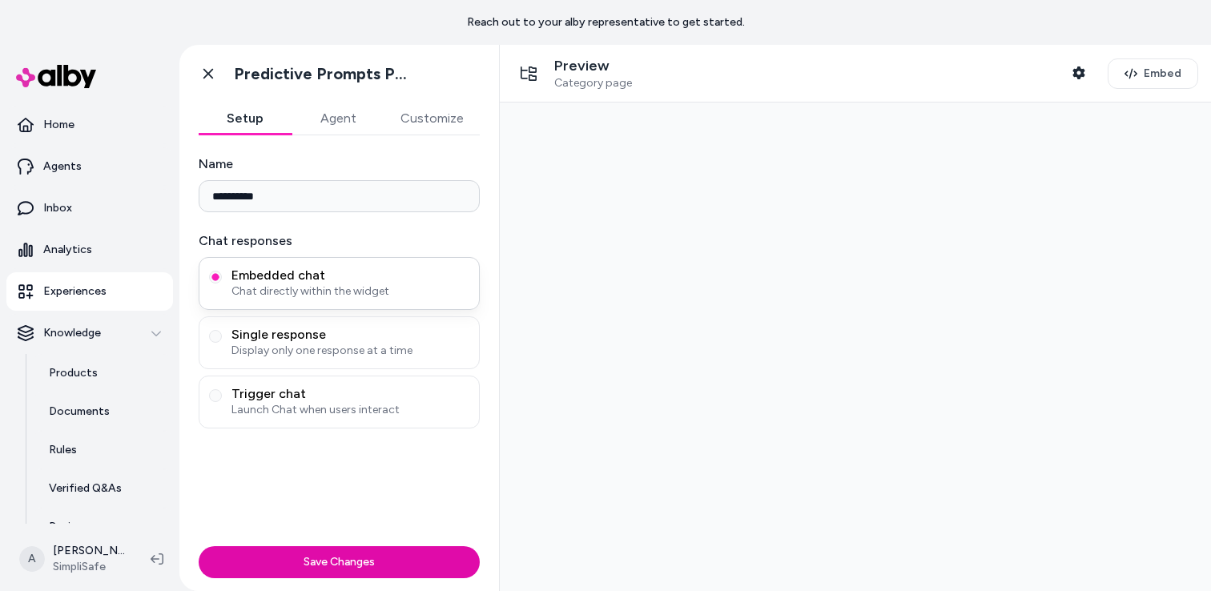
click at [222, 275] on button "Embedded chat Chat directly within the widget" at bounding box center [215, 277] width 13 height 13
click at [216, 276] on circle "button" at bounding box center [215, 277] width 6 height 6
click at [209, 73] on icon at bounding box center [208, 74] width 10 height 10
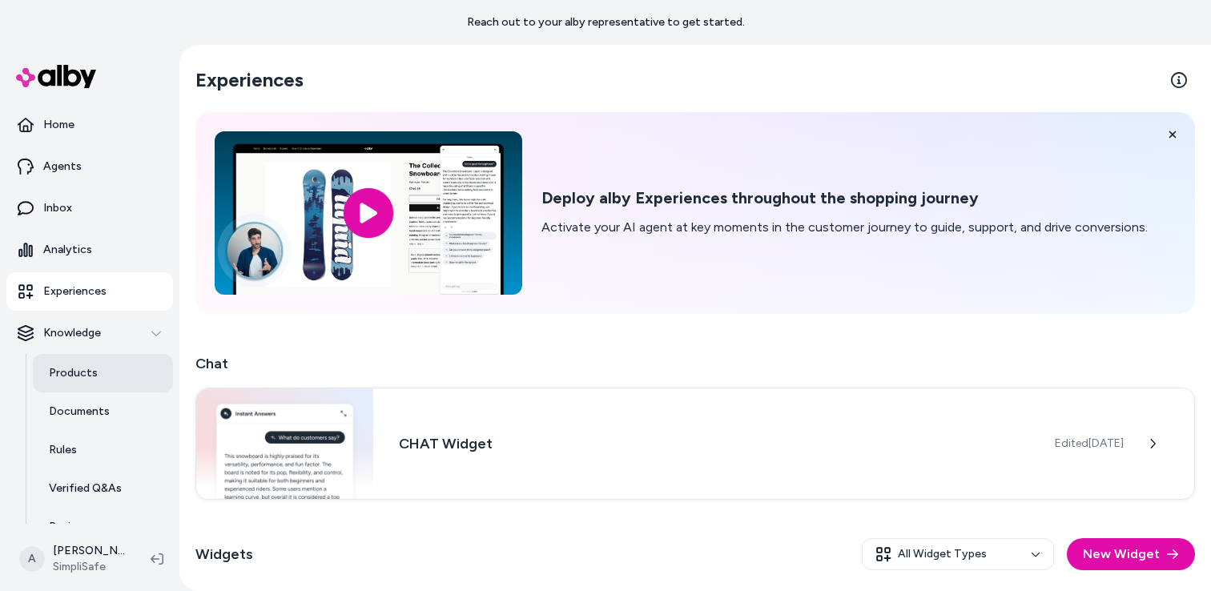
click at [88, 379] on p "Products" at bounding box center [73, 373] width 49 height 16
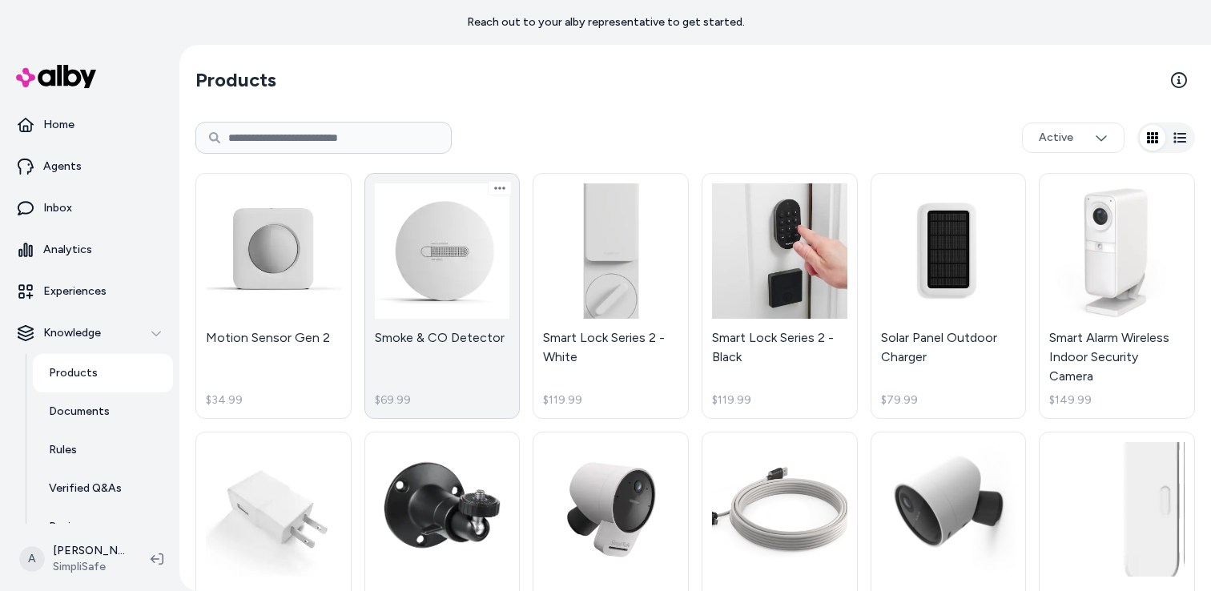
scroll to position [586, 0]
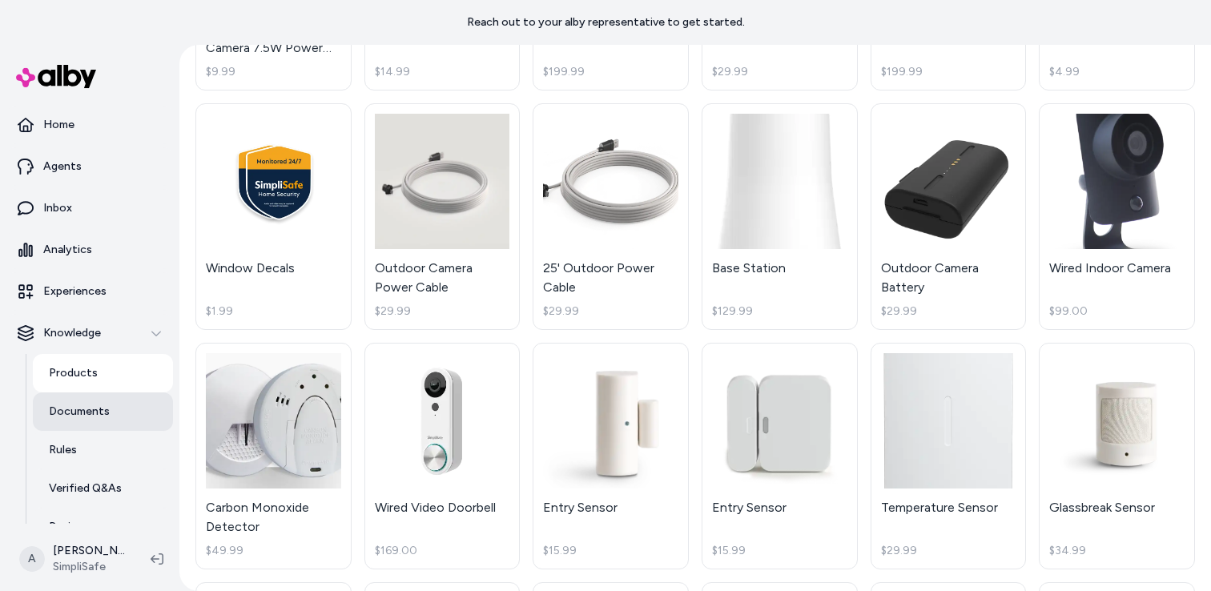
click at [87, 412] on p "Documents" at bounding box center [79, 412] width 61 height 16
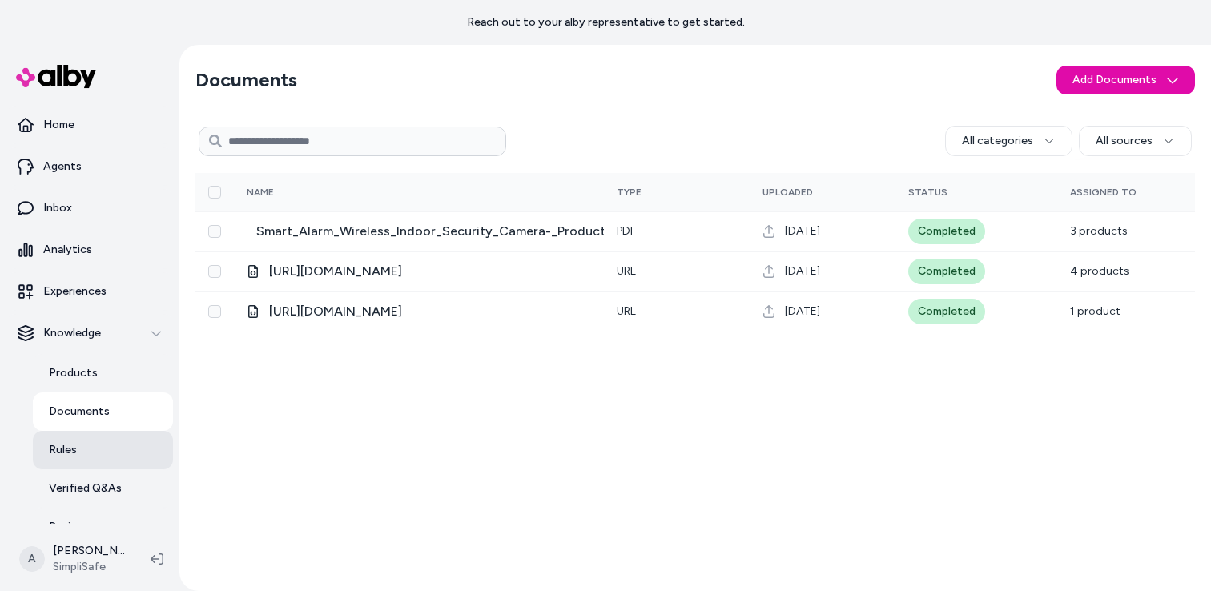
click at [78, 452] on link "Rules" at bounding box center [103, 450] width 140 height 38
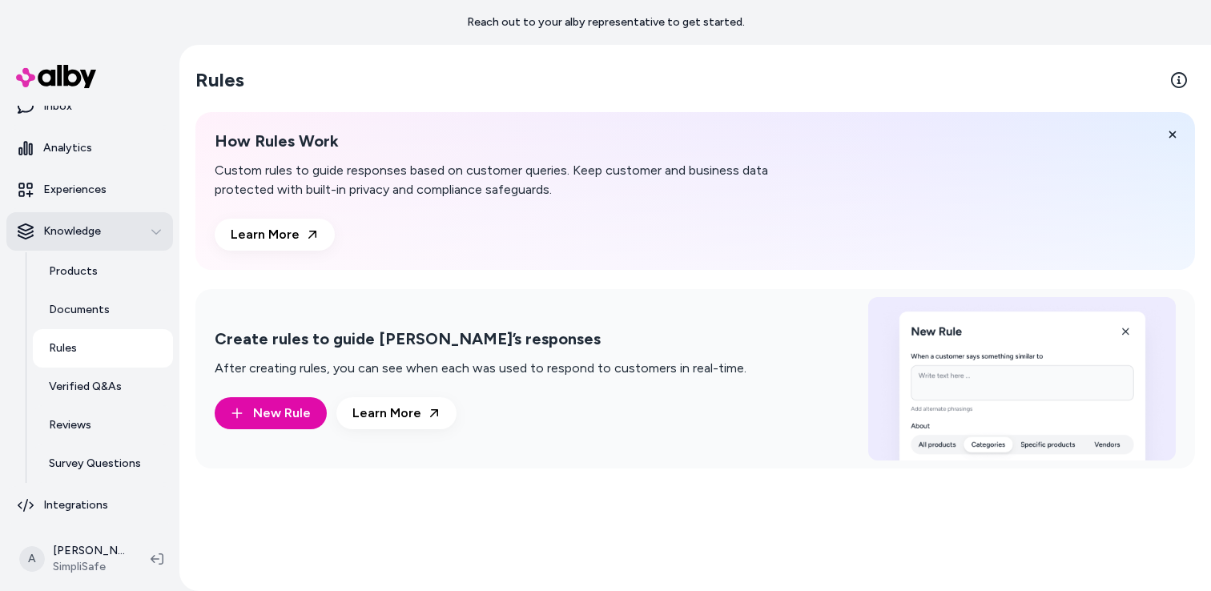
scroll to position [102, 0]
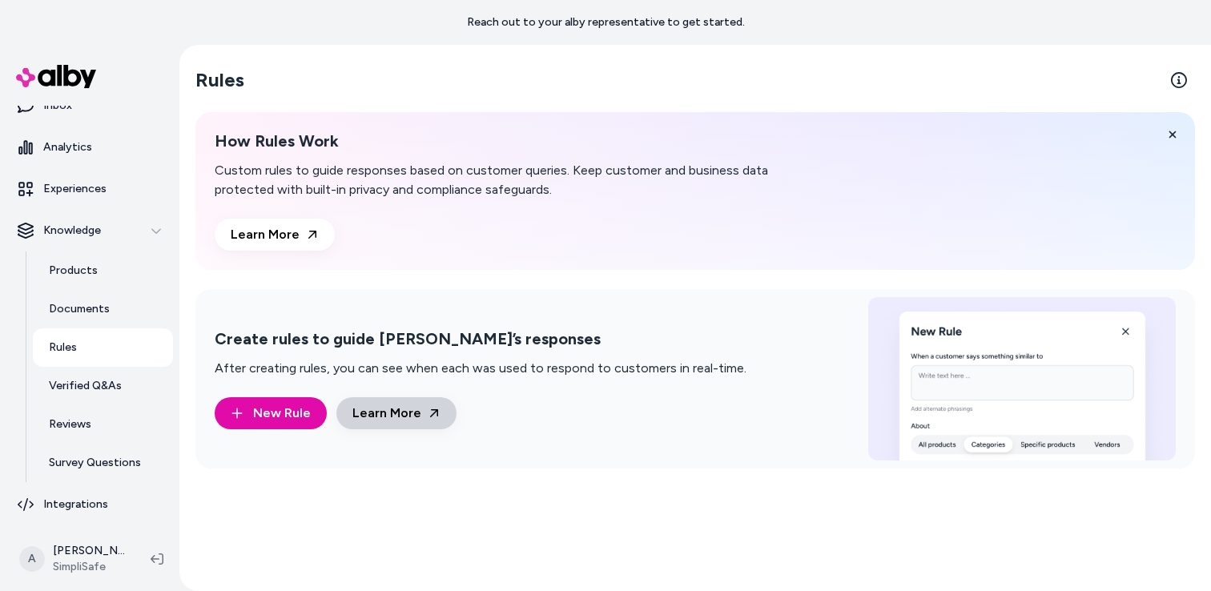
click at [413, 408] on link "Learn More" at bounding box center [396, 413] width 120 height 32
click at [90, 379] on p "Verified Q&As" at bounding box center [85, 386] width 73 height 16
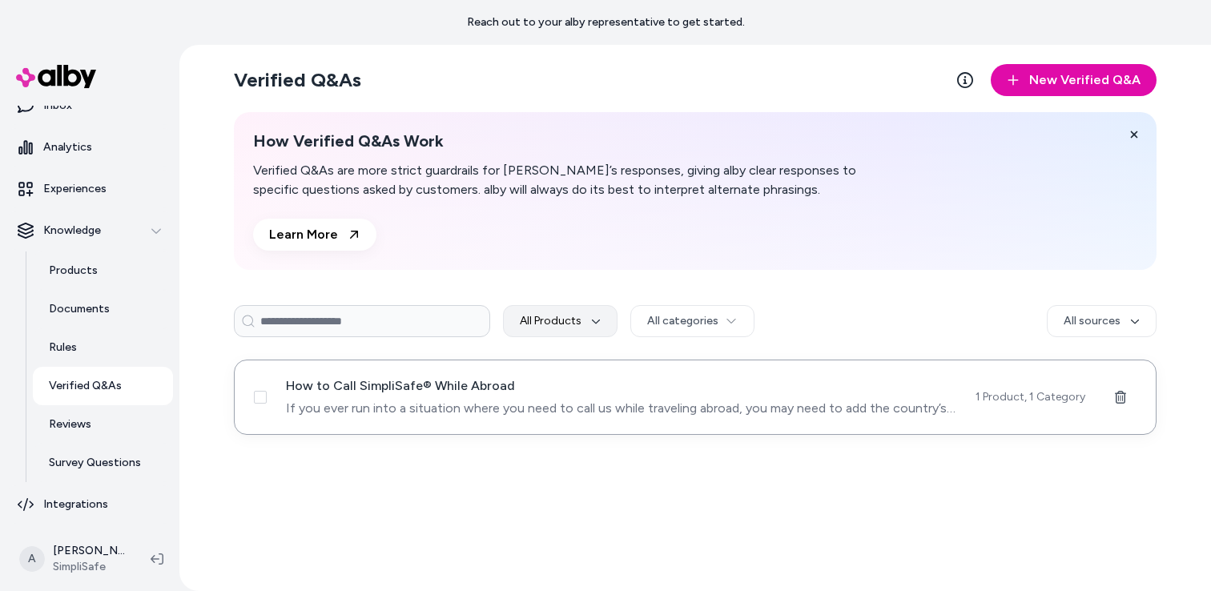
click at [592, 393] on span "How to Call SimpliSafe® While Abroad" at bounding box center [621, 385] width 670 height 19
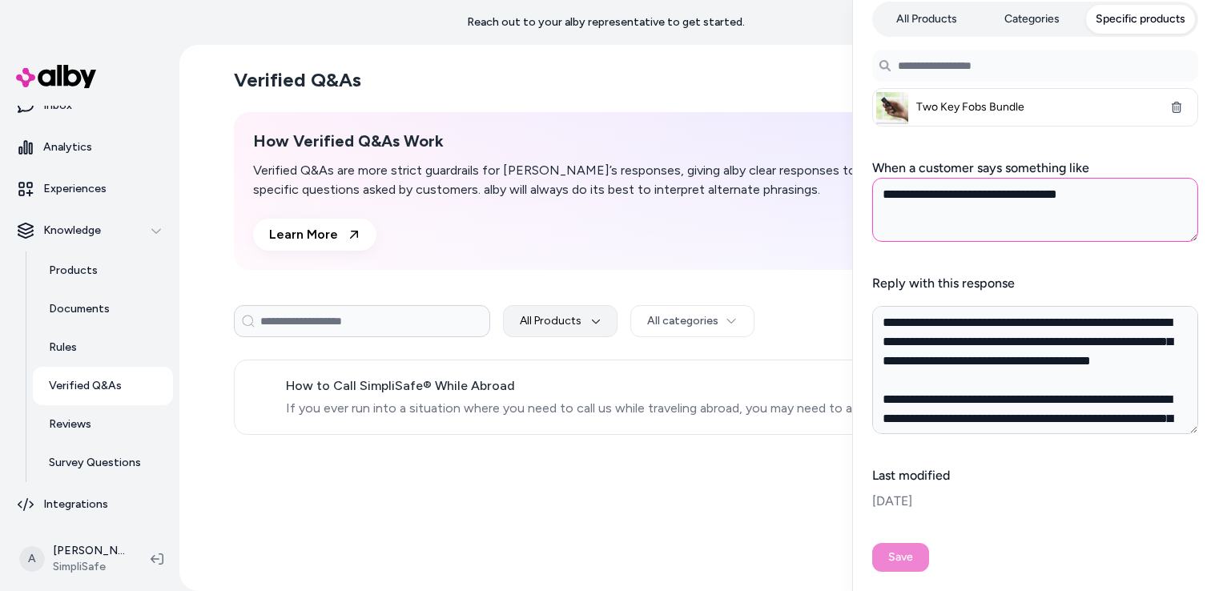
click at [1019, 197] on textarea "**********" at bounding box center [1035, 210] width 326 height 64
type textarea "*"
type textarea "**********"
click at [1173, 107] on icon "button" at bounding box center [1176, 107] width 11 height 11
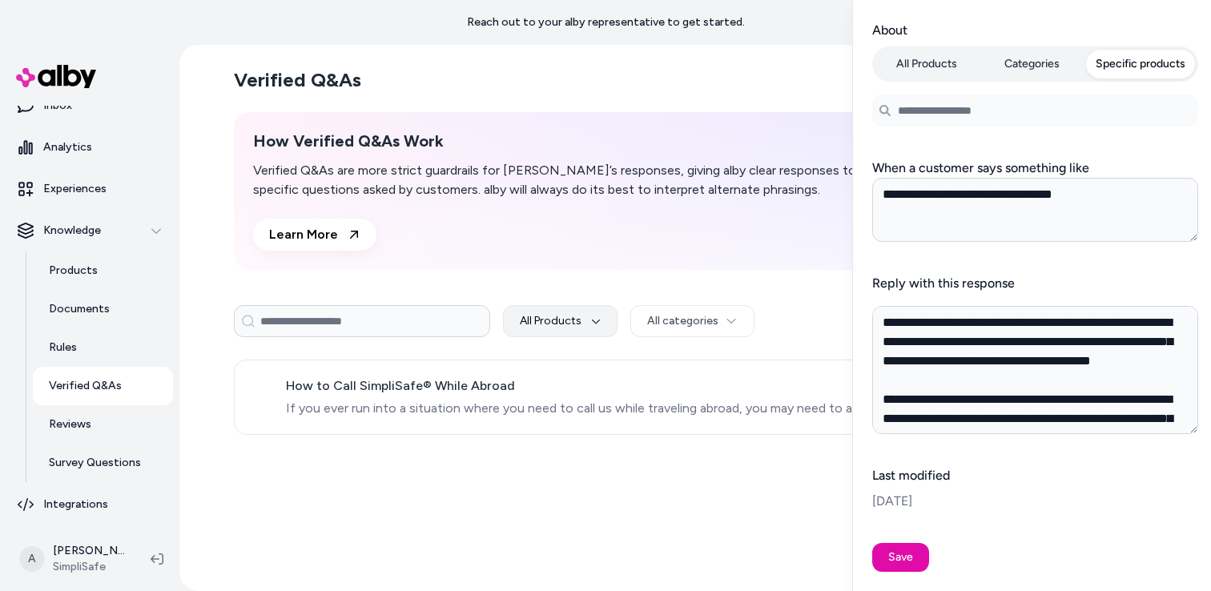
scroll to position [5, 0]
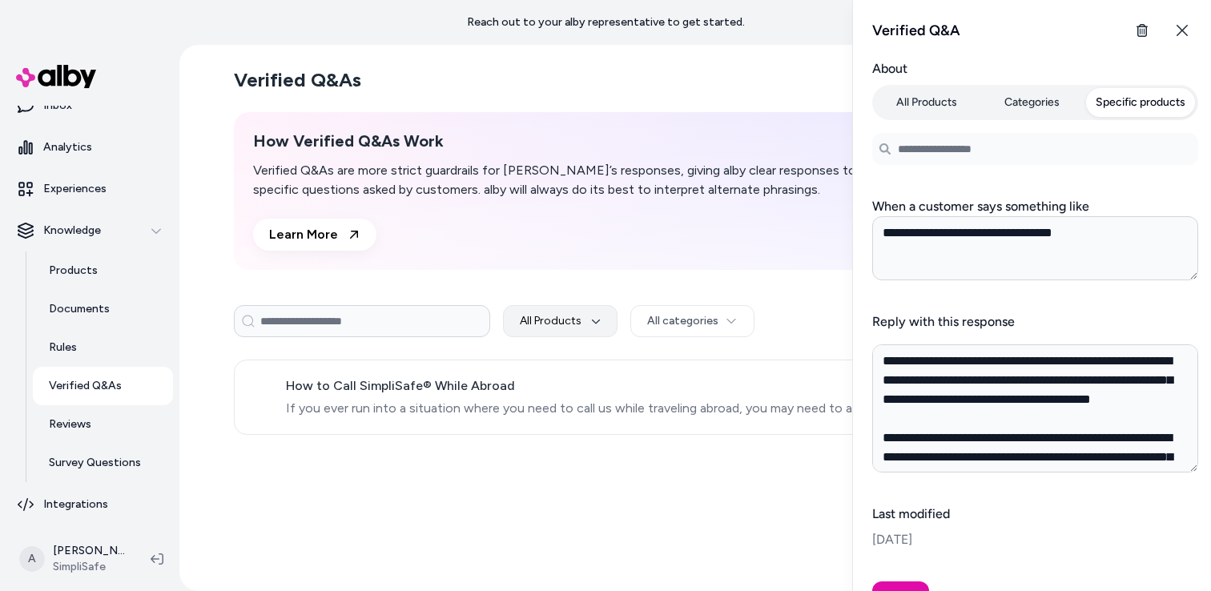
click at [929, 66] on div "About All Products Categories Specific products Search products..." at bounding box center [1035, 112] width 326 height 106
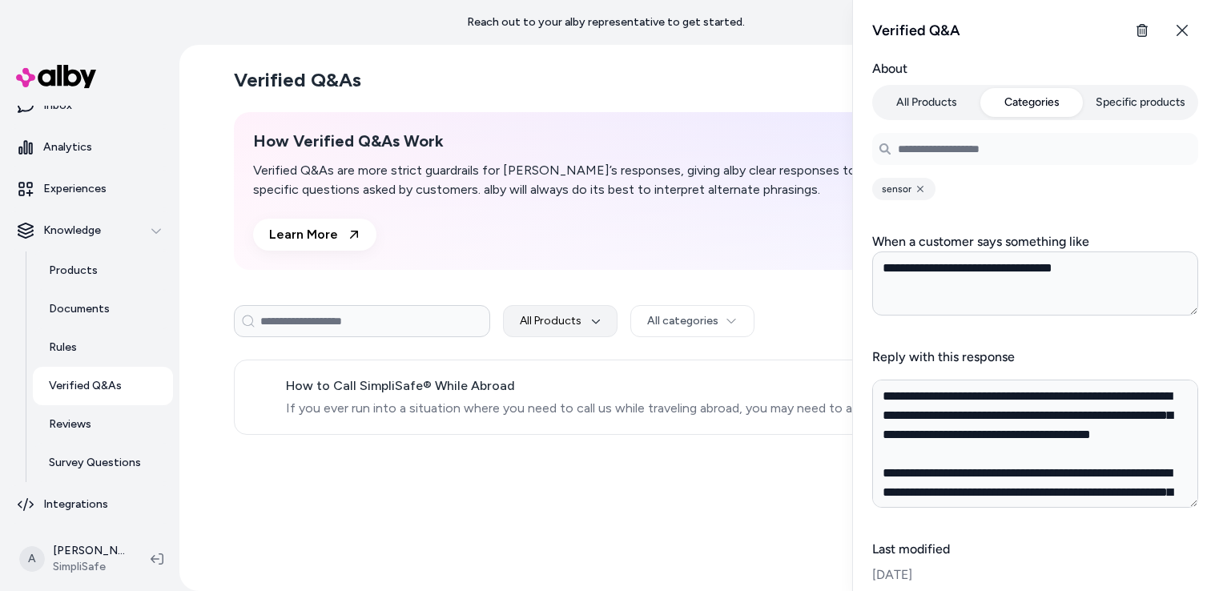
click at [1025, 106] on button "Categories" at bounding box center [1032, 102] width 102 height 29
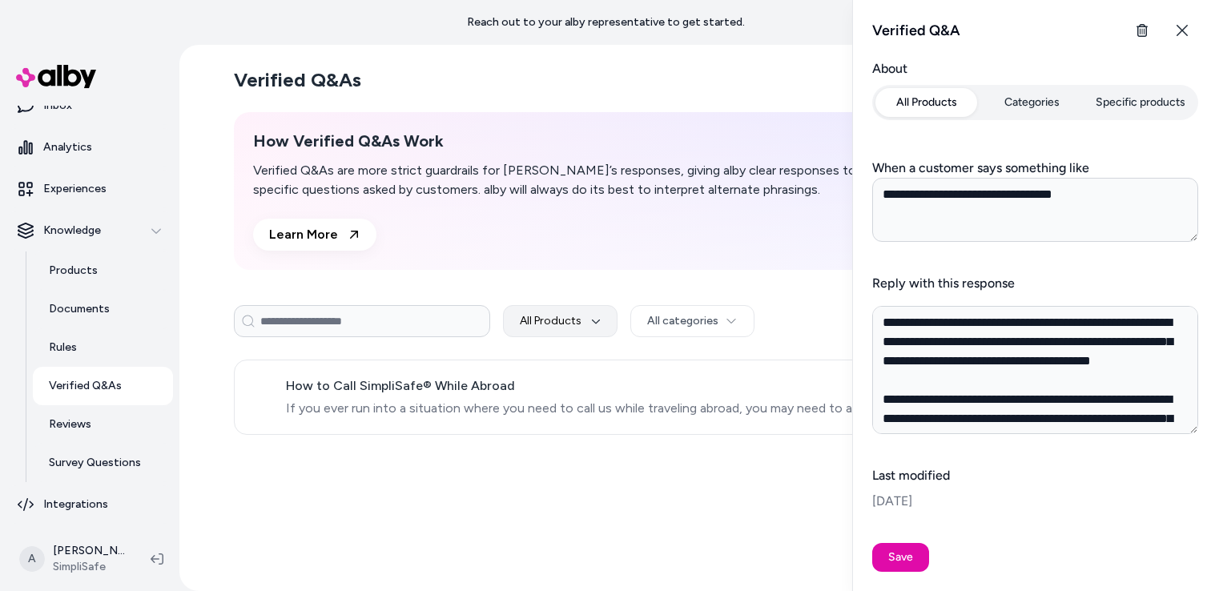
click at [932, 100] on button "All Products" at bounding box center [926, 102] width 102 height 29
click at [910, 552] on button "Save" at bounding box center [900, 557] width 57 height 29
type textarea "*"
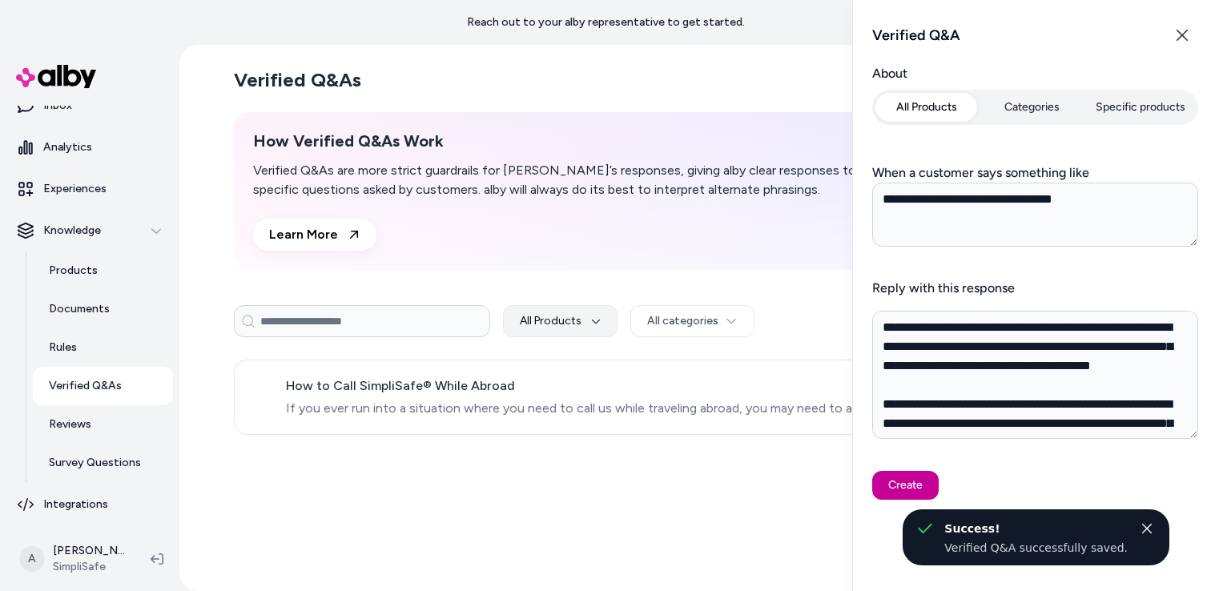
scroll to position [0, 0]
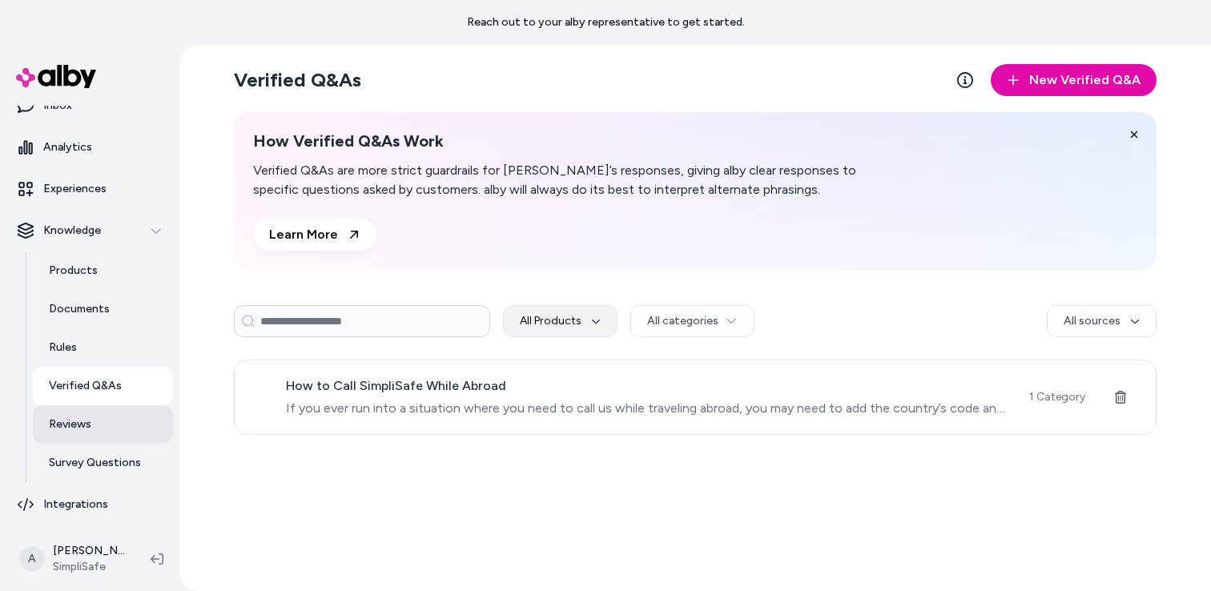
click at [79, 428] on p "Reviews" at bounding box center [70, 424] width 42 height 16
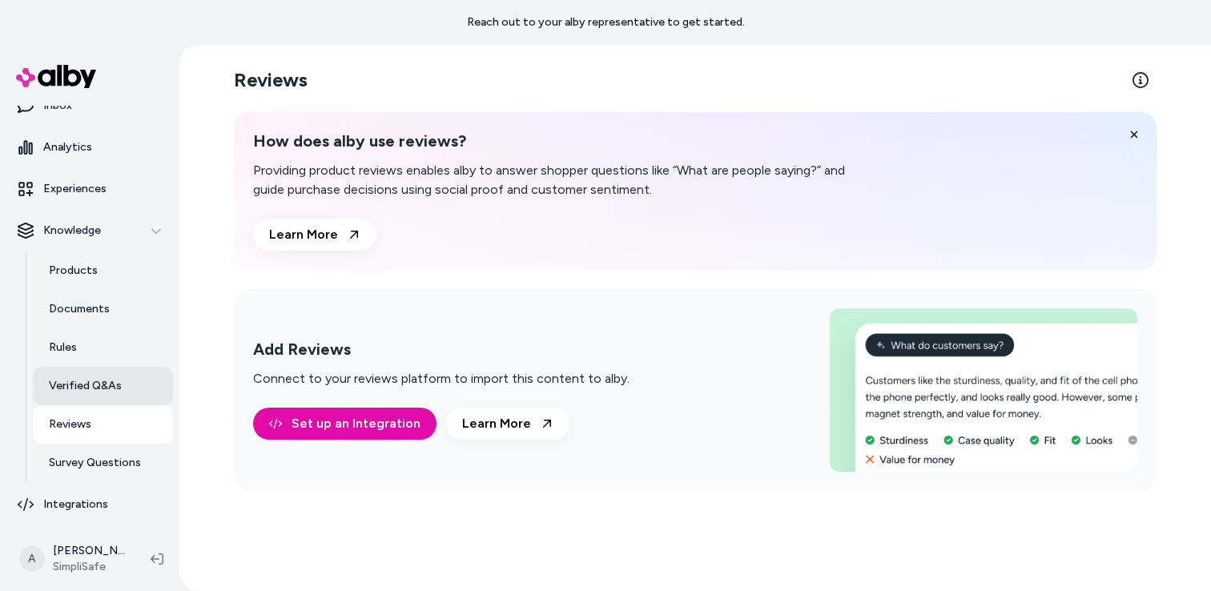
click at [90, 393] on p "Verified Q&As" at bounding box center [85, 386] width 73 height 16
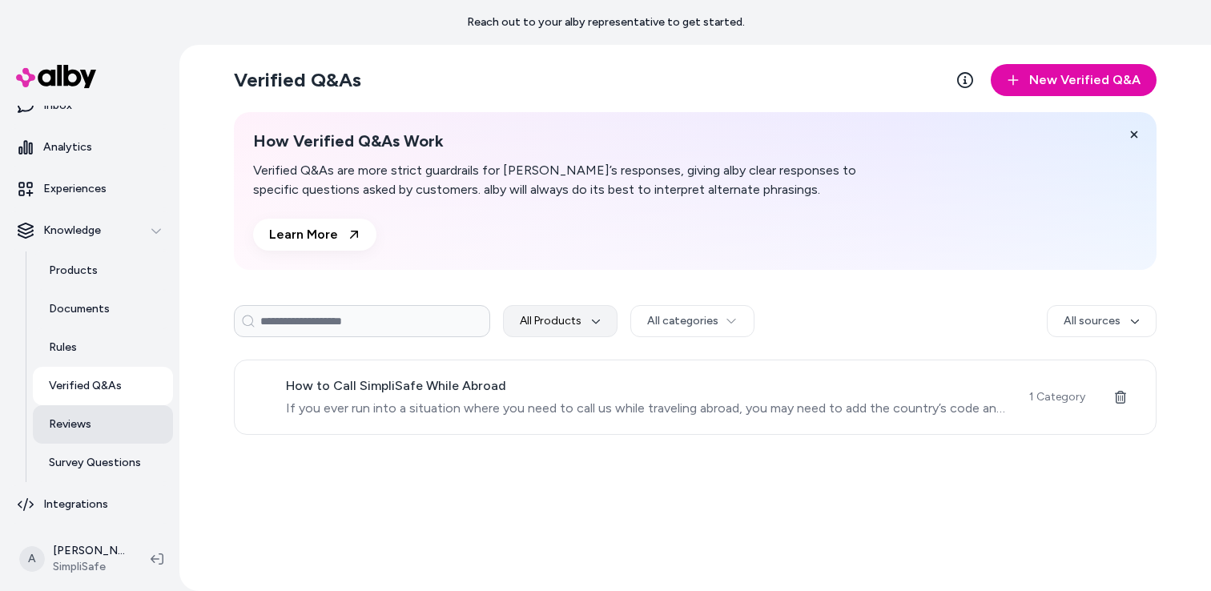
click at [86, 422] on p "Reviews" at bounding box center [70, 424] width 42 height 16
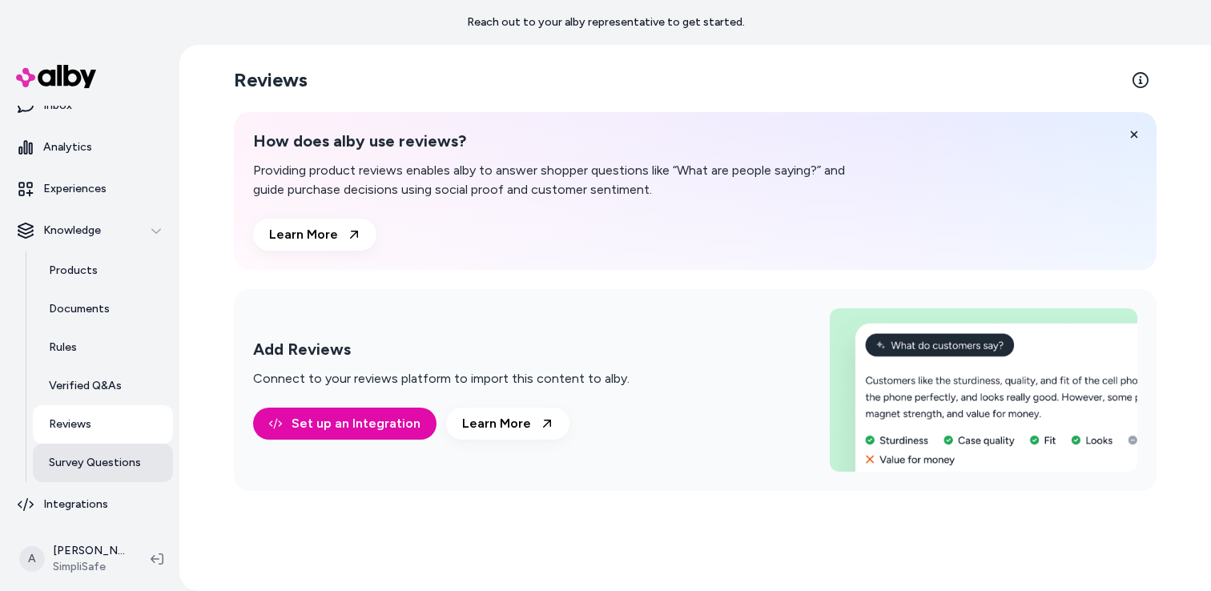
click at [98, 462] on p "Survey Questions" at bounding box center [95, 463] width 92 height 16
